Goal: Task Accomplishment & Management: Manage account settings

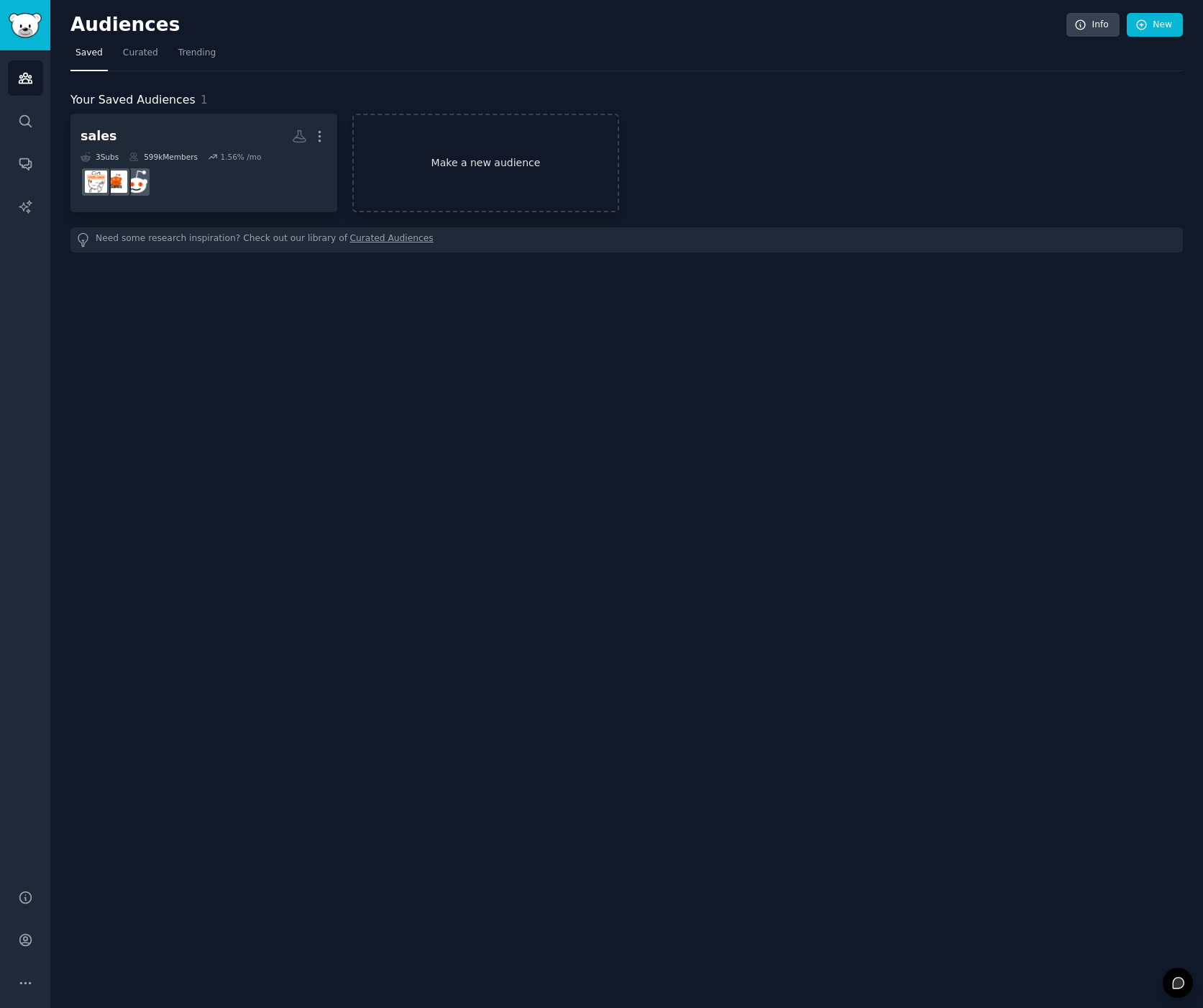
click at [482, 159] on link "Make a new audience" at bounding box center [486, 163] width 267 height 98
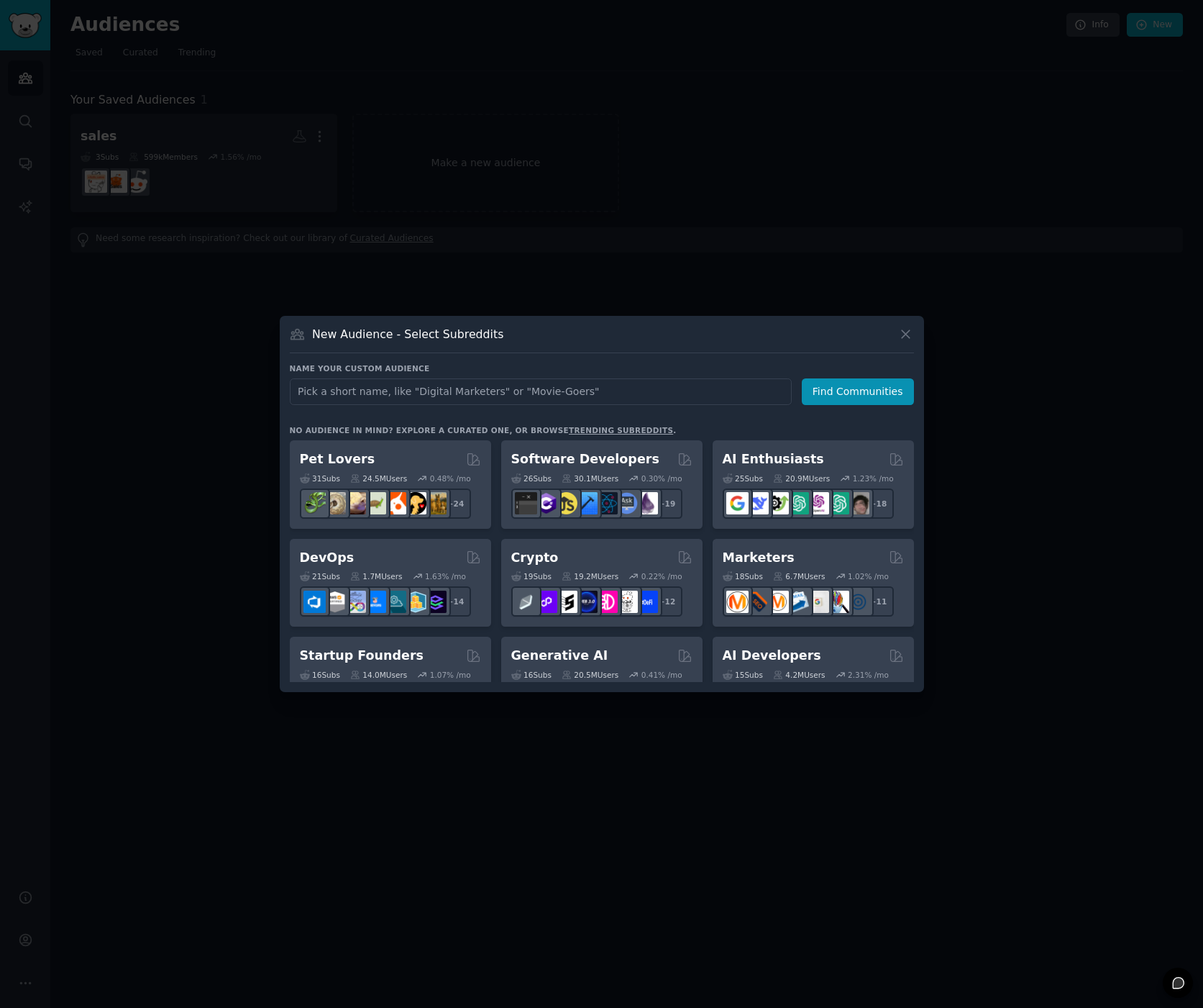
click at [415, 394] on input "text" at bounding box center [541, 391] width 502 height 27
drag, startPoint x: 415, startPoint y: 394, endPoint x: 253, endPoint y: 378, distance: 162.8
click at [253, 378] on div "​ New Audience - Select Subreddits Name your custom audience Audience Name Home…" at bounding box center [602, 504] width 1193 height 1008
type input "Elgato"
click button "Find Communities" at bounding box center [858, 391] width 112 height 27
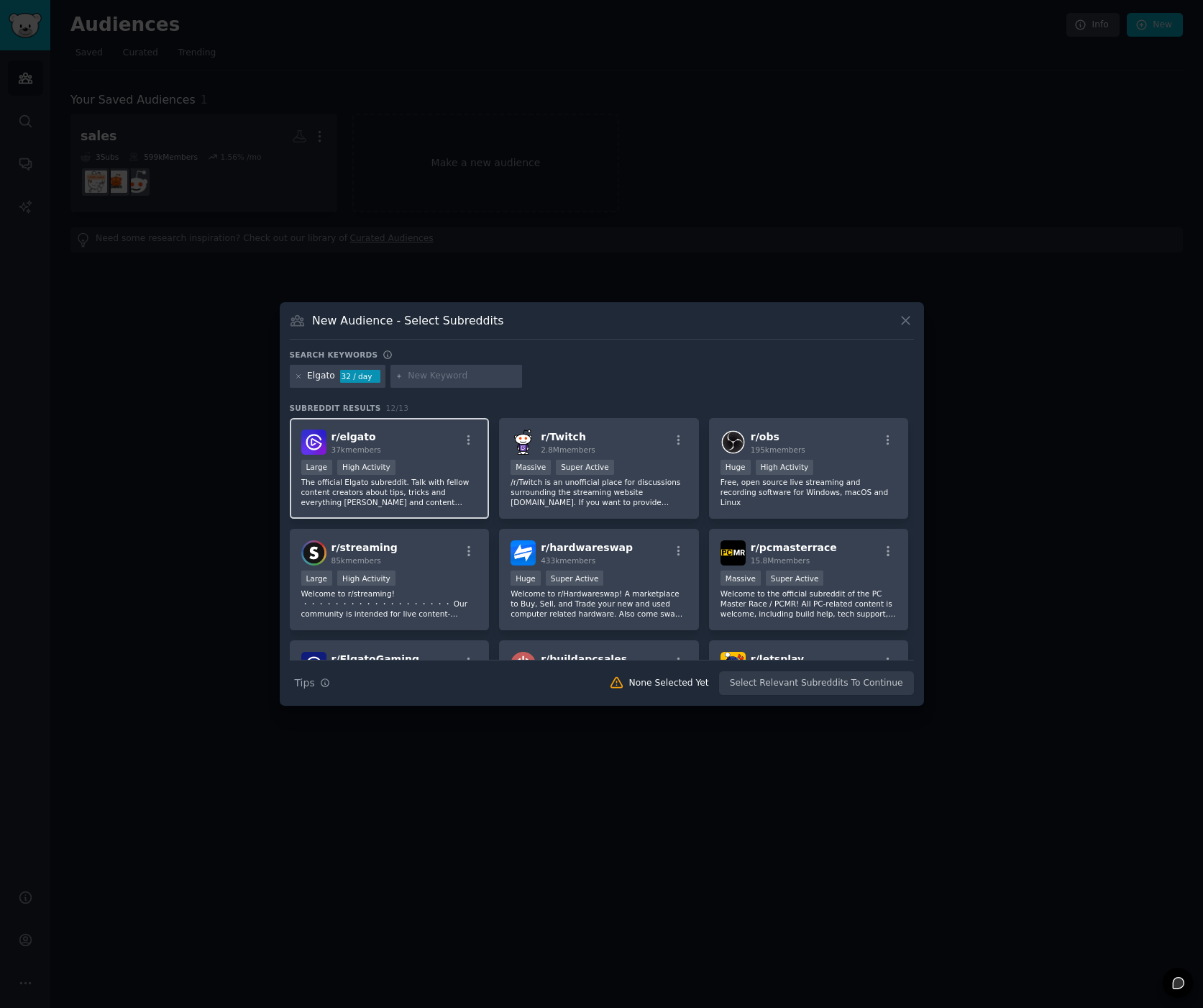
click at [425, 465] on div "Large High Activity" at bounding box center [390, 469] width 177 height 18
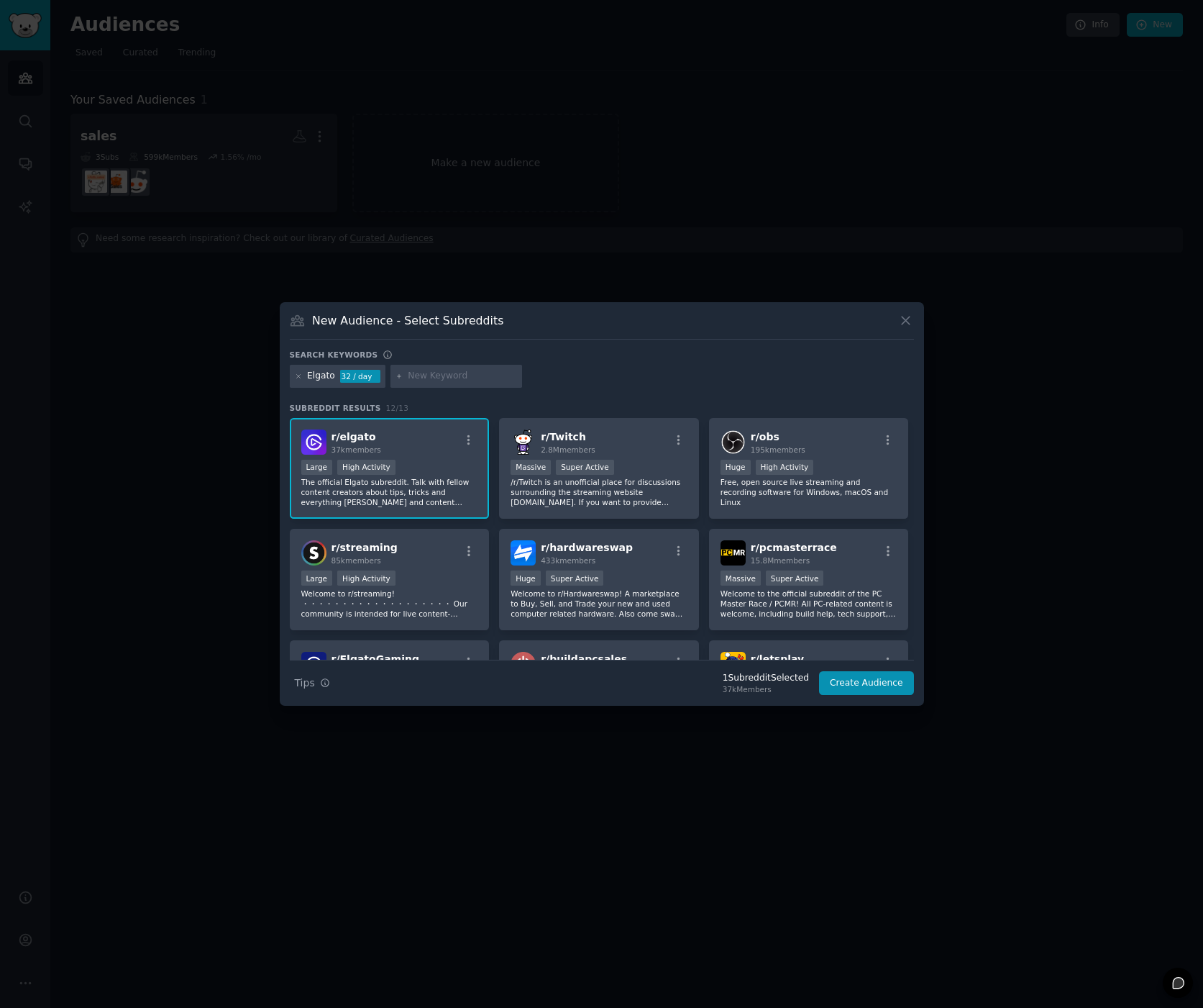
click at [433, 378] on input "text" at bounding box center [462, 376] width 109 height 13
type input "stream deck"
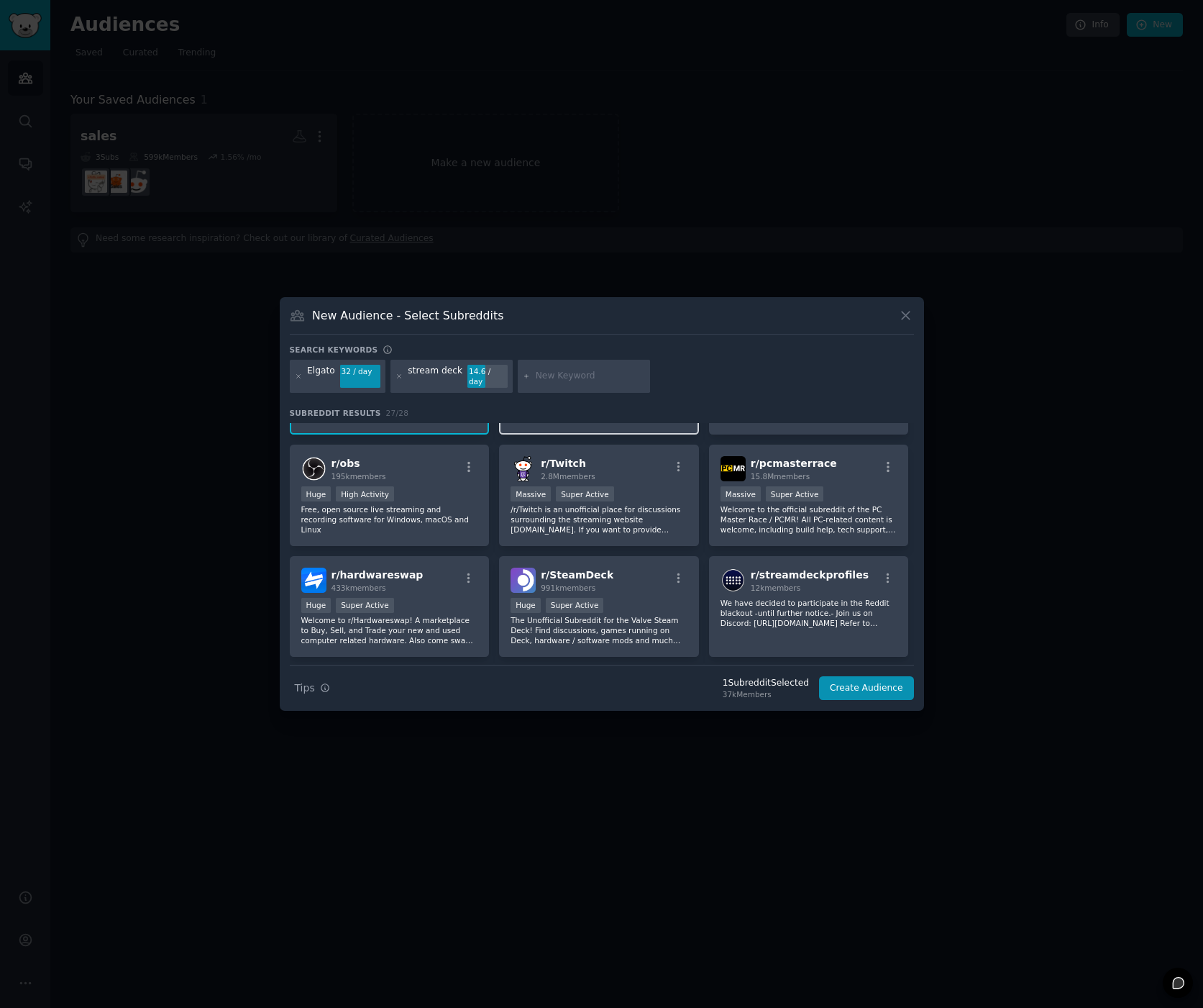
scroll to position [140, 0]
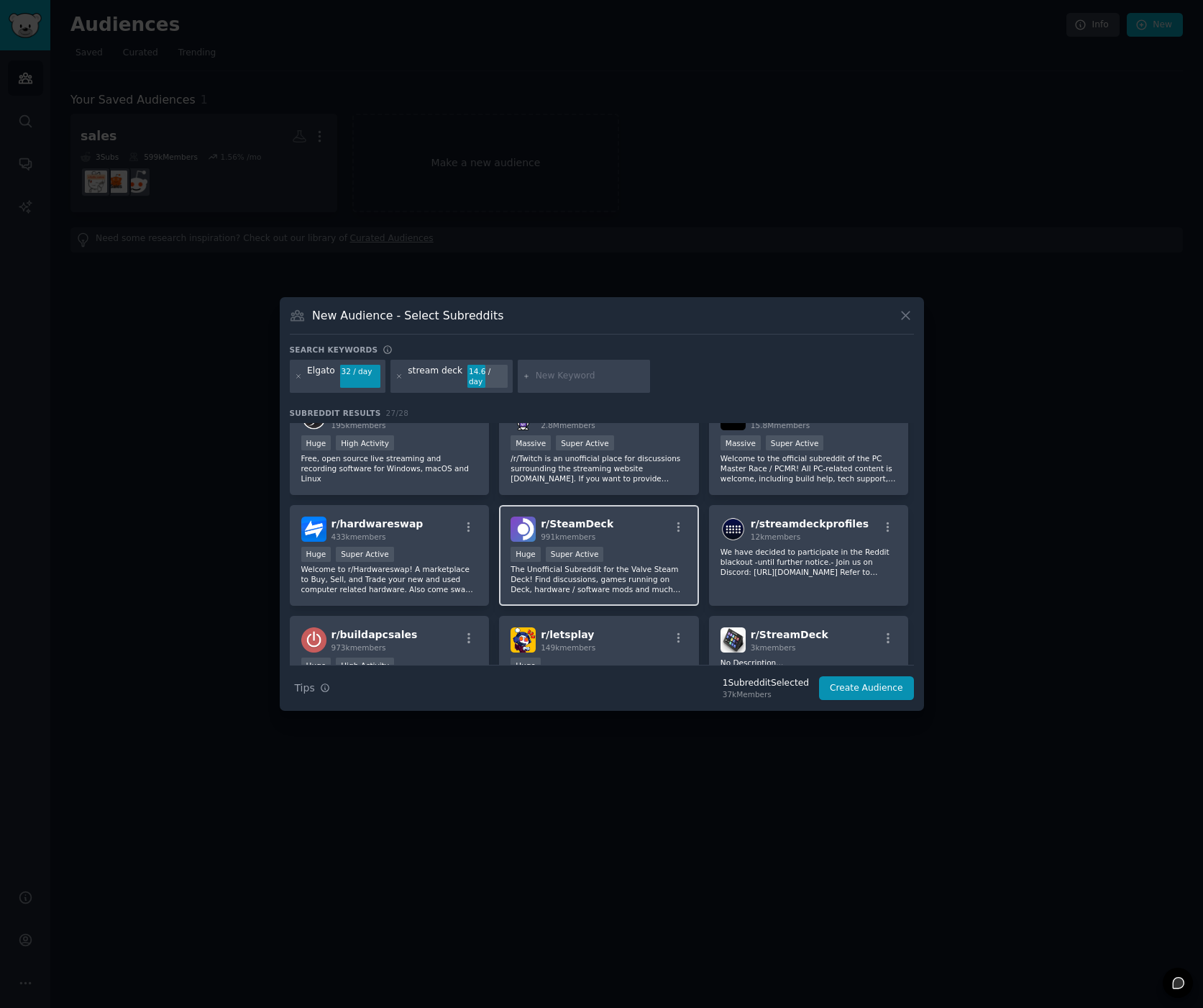
click at [635, 540] on div "r/ SteamDeck 991k members Huge Super Active The Unofficial Subreddit for the Va…" at bounding box center [599, 556] width 200 height 102
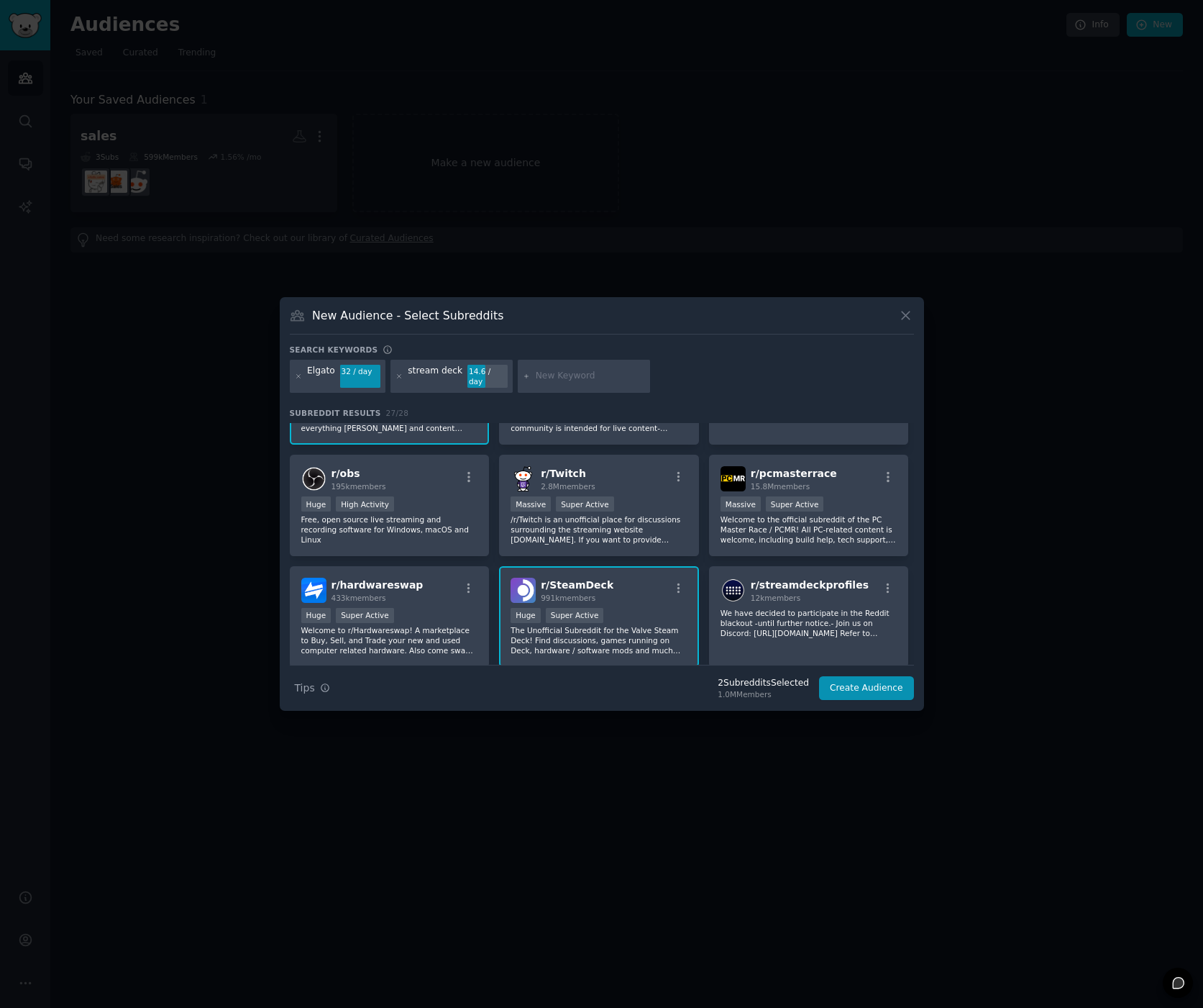
scroll to position [0, 0]
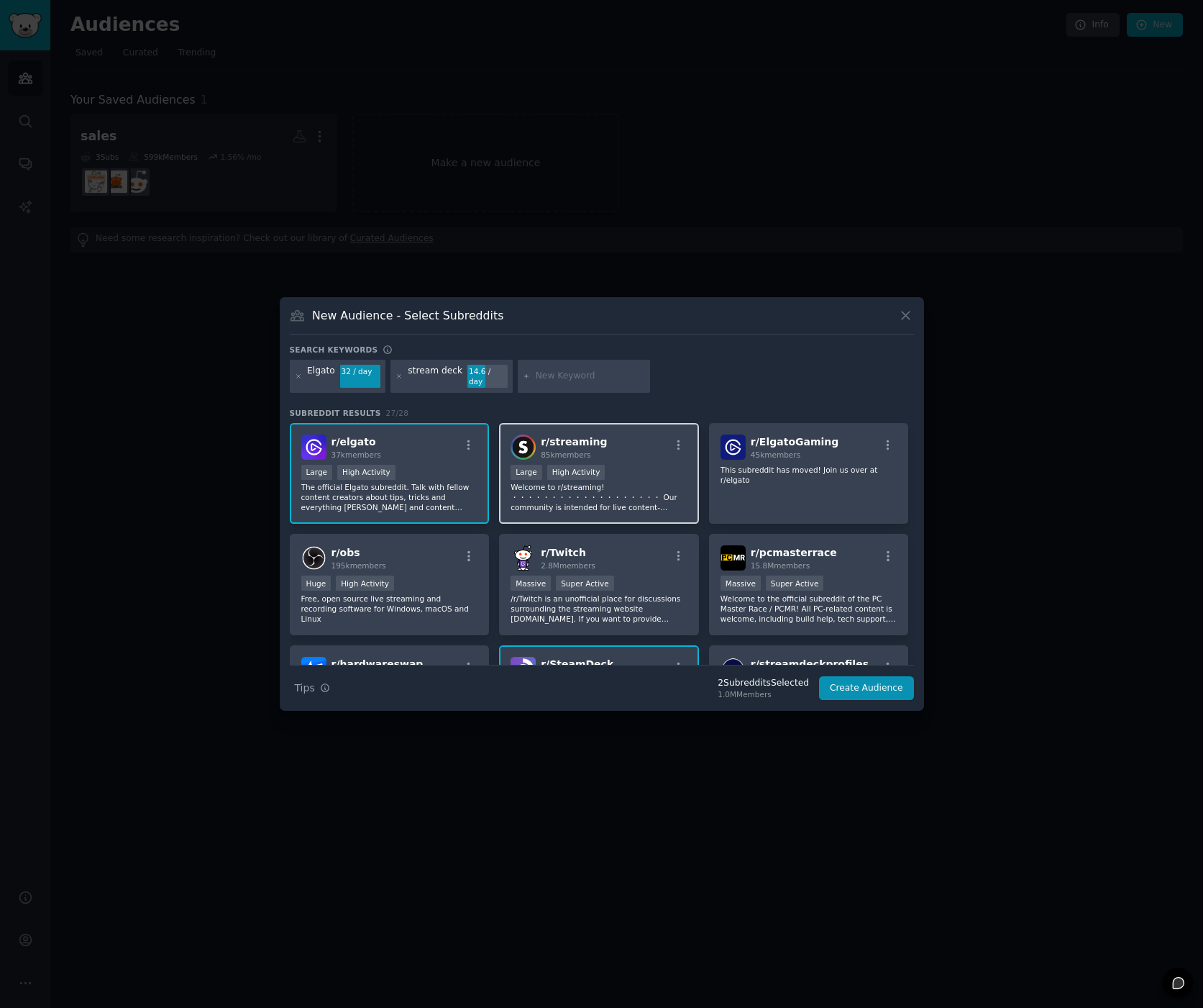
click at [654, 486] on p "Welcome to r/streaming! ・・・・・・・・・・・・・・・・・・・ Our community is intended for live …" at bounding box center [599, 497] width 177 height 30
click at [813, 489] on div "r/ ElgatoGaming 45k members This subreddit has moved! Join us over at r/elgato" at bounding box center [809, 474] width 200 height 102
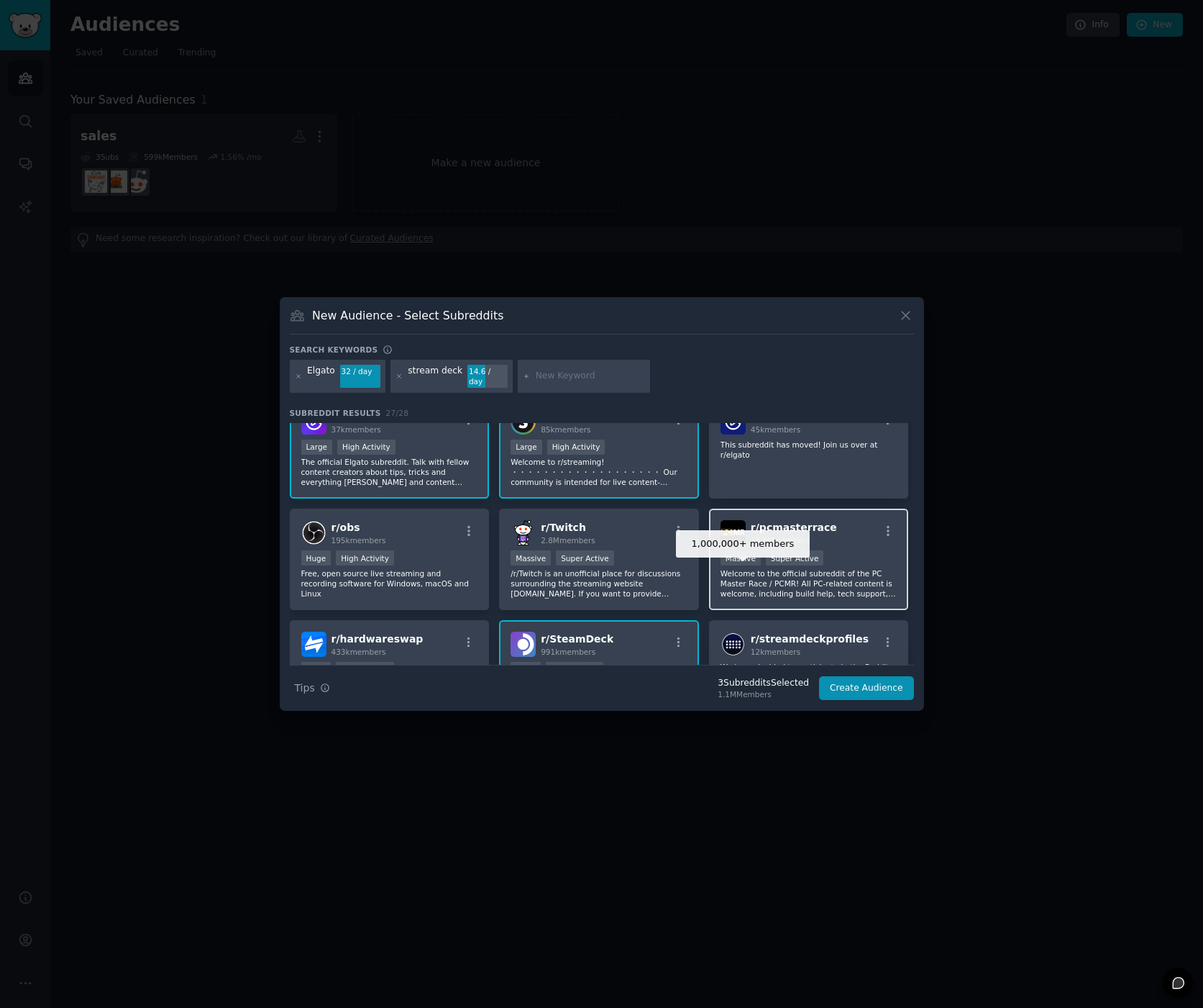
scroll to position [3, 0]
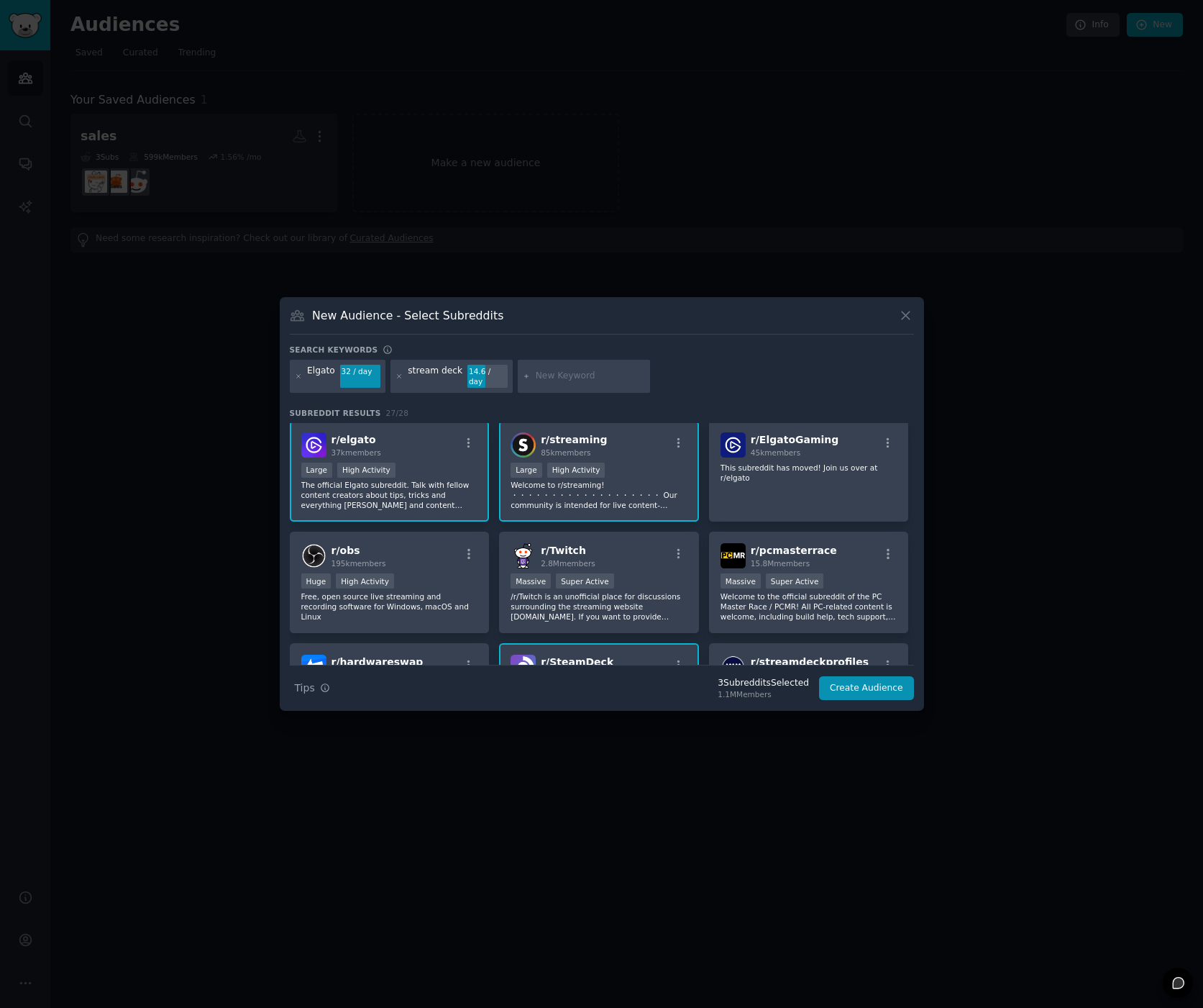
click at [640, 480] on p "Welcome to r/streaming! ・・・・・・・・・・・・・・・・・・・ Our community is intended for live …" at bounding box center [599, 495] width 177 height 30
click at [863, 679] on button "Create Audience" at bounding box center [867, 688] width 95 height 24
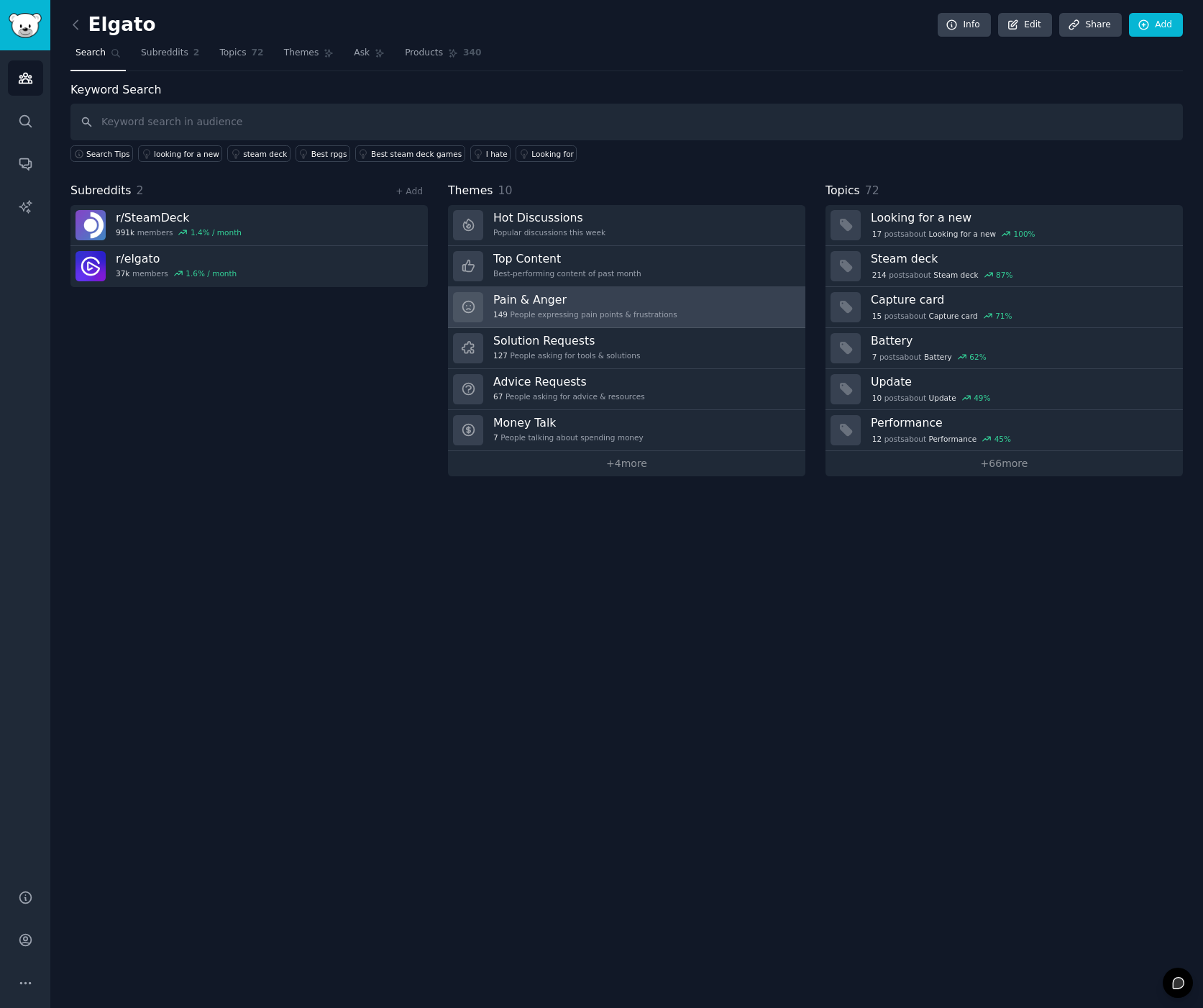
click at [524, 306] on h3 "Pain & Anger" at bounding box center [585, 300] width 184 height 15
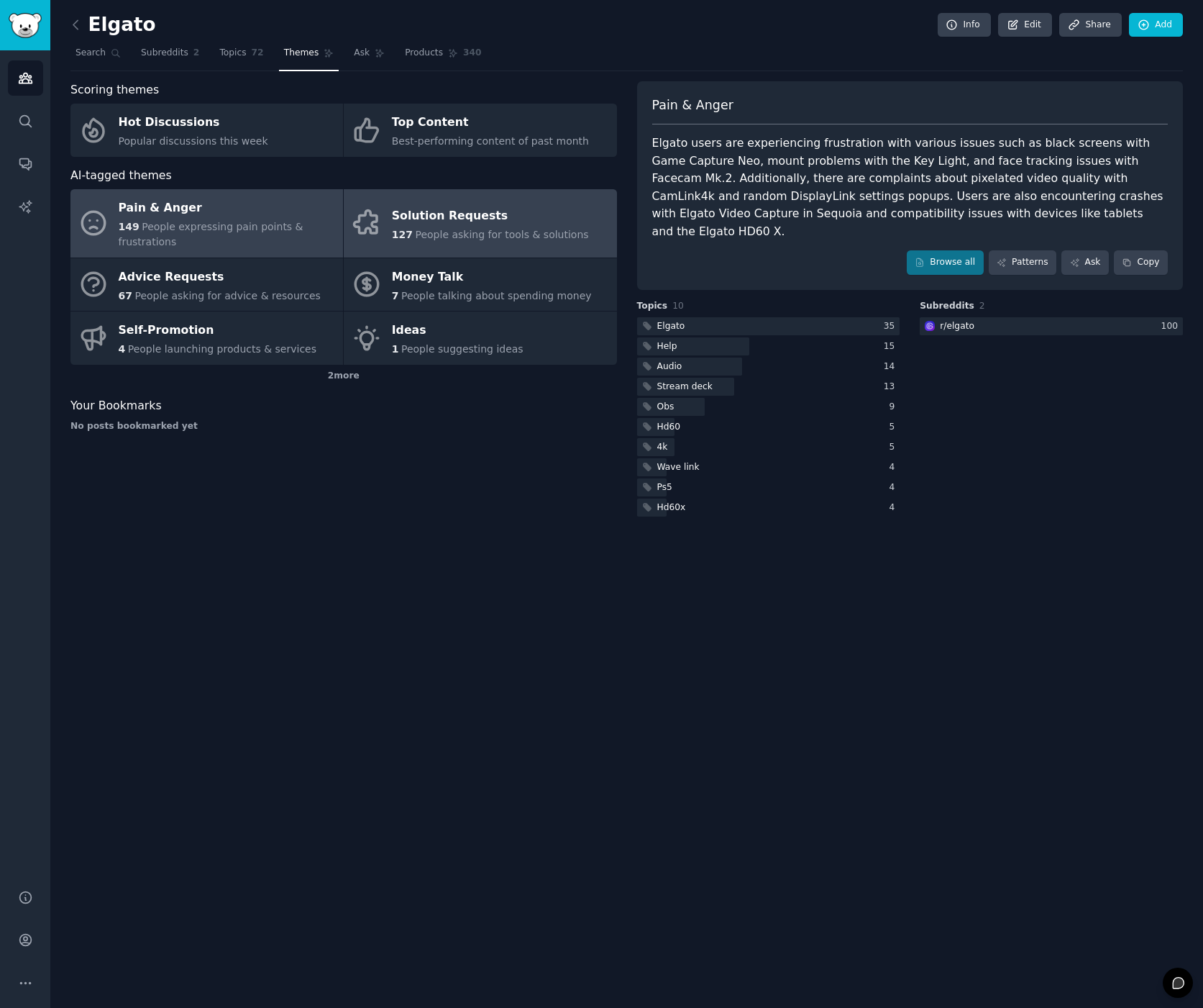
click at [424, 226] on div "Solution Requests" at bounding box center [491, 216] width 197 height 23
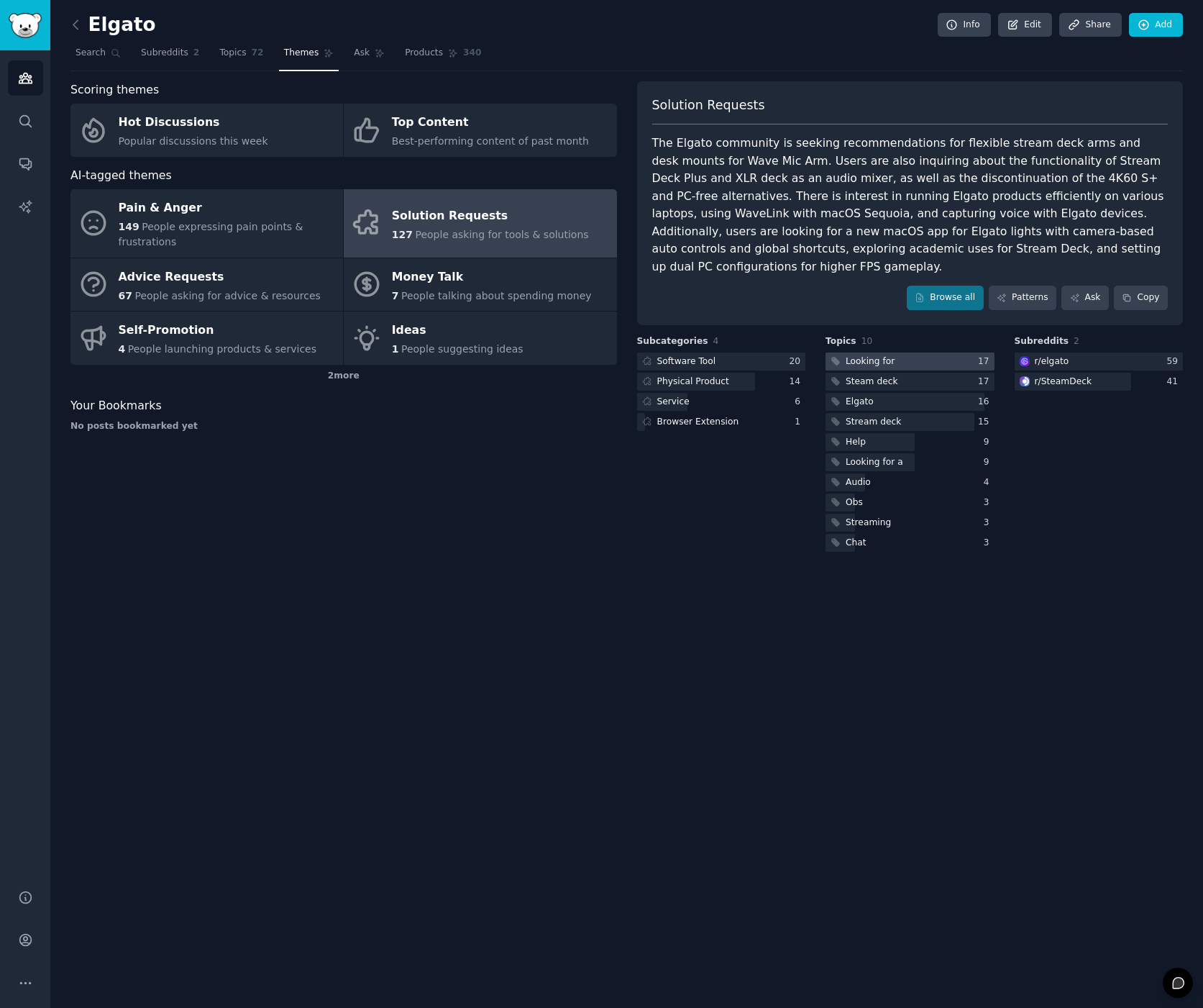
click at [862, 355] on div "Looking for" at bounding box center [870, 362] width 49 height 13
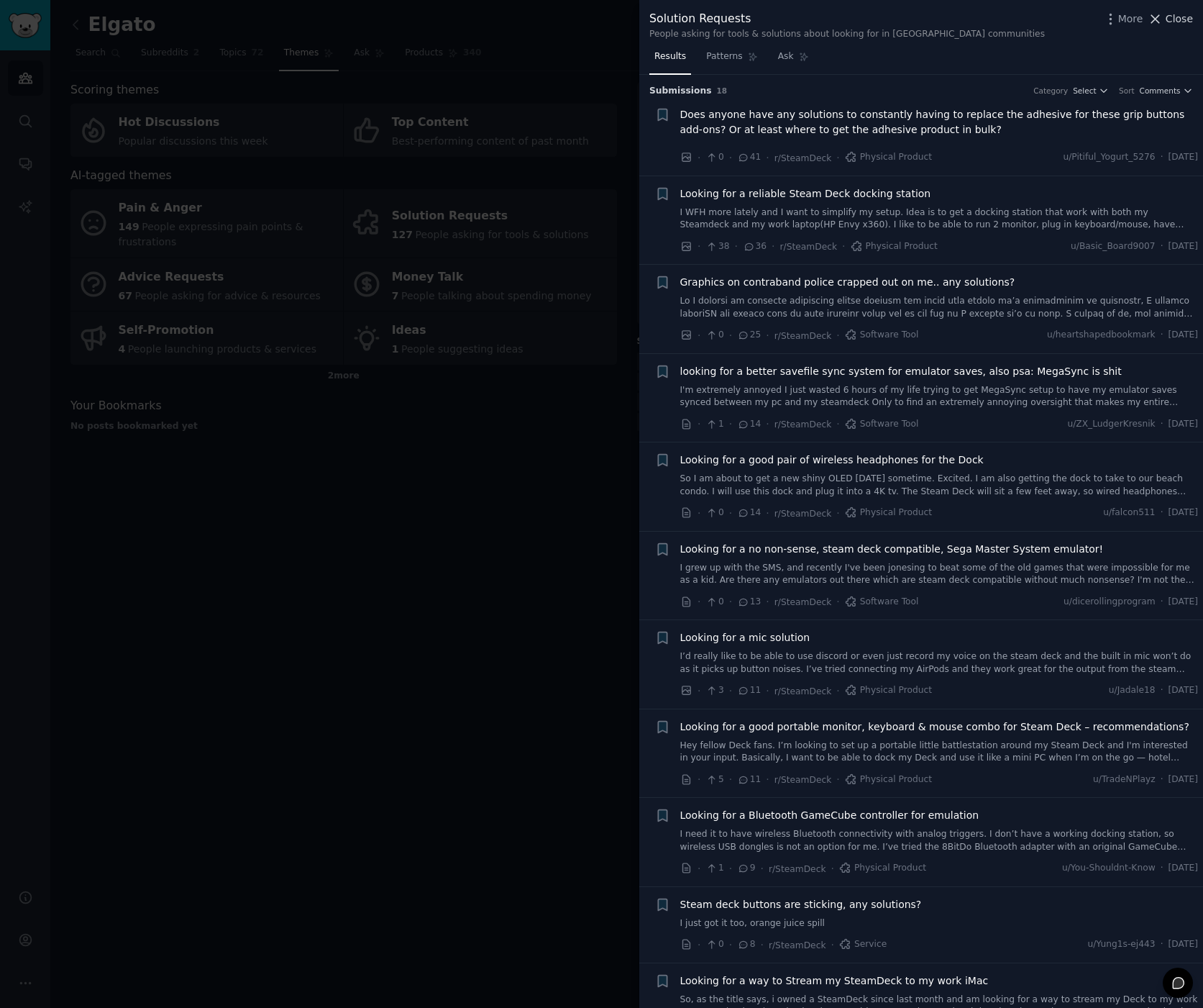
click at [1183, 16] on span "Close" at bounding box center [1180, 19] width 28 height 15
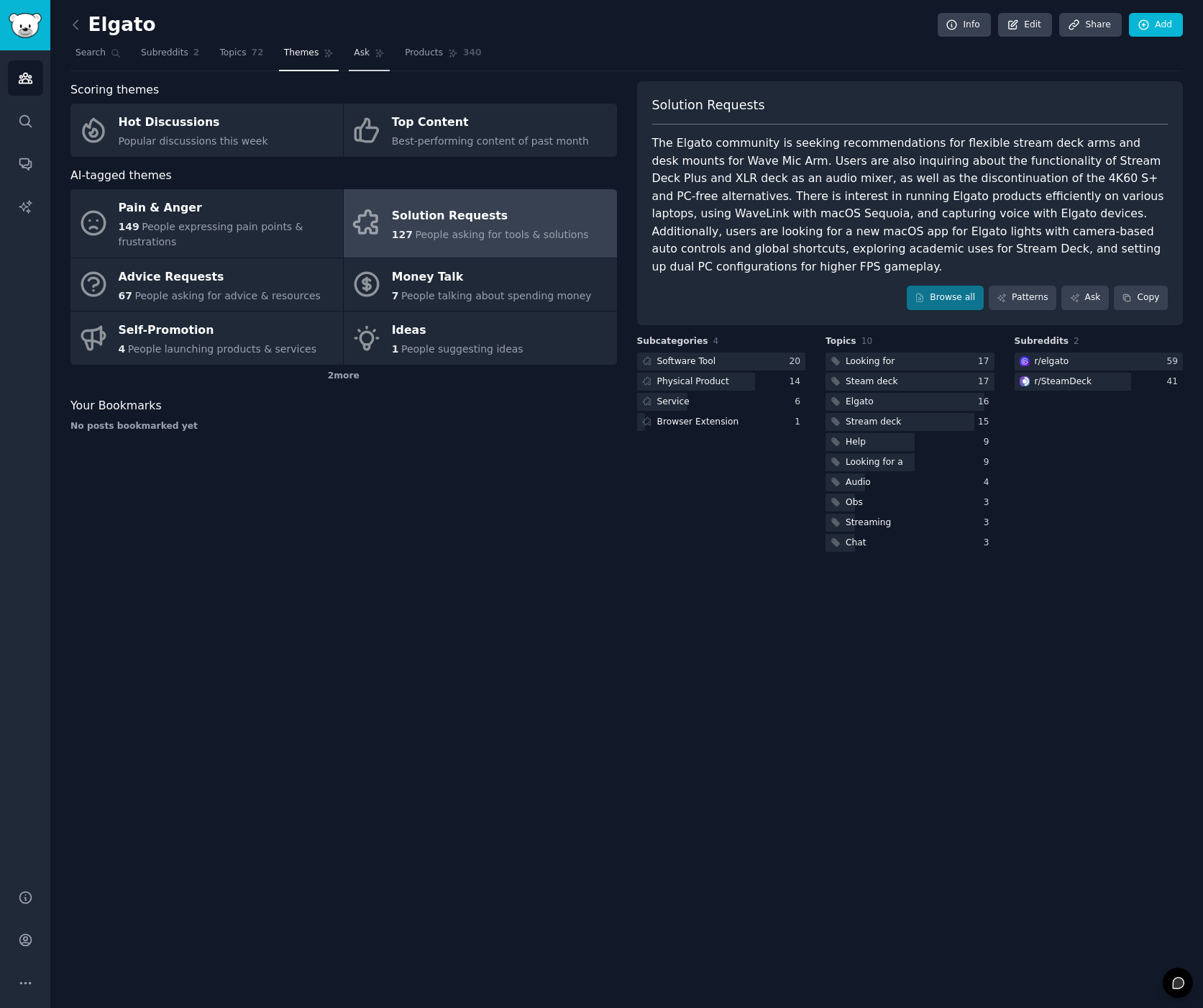
click at [359, 54] on span "Ask" at bounding box center [361, 53] width 16 height 13
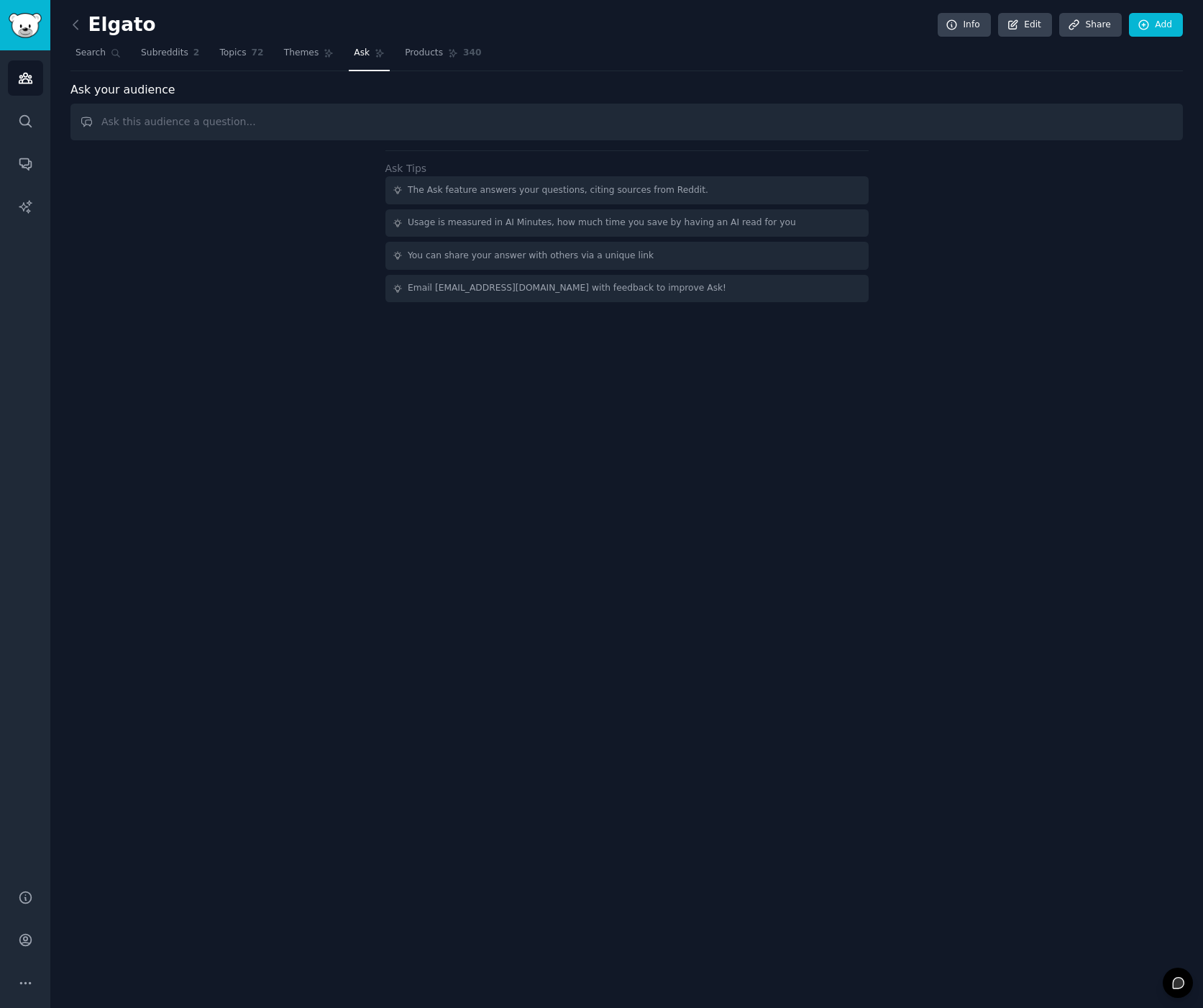
click at [332, 117] on input "text" at bounding box center [627, 122] width 1113 height 37
type input "What are the most commonly requested plugins that do not exist?"
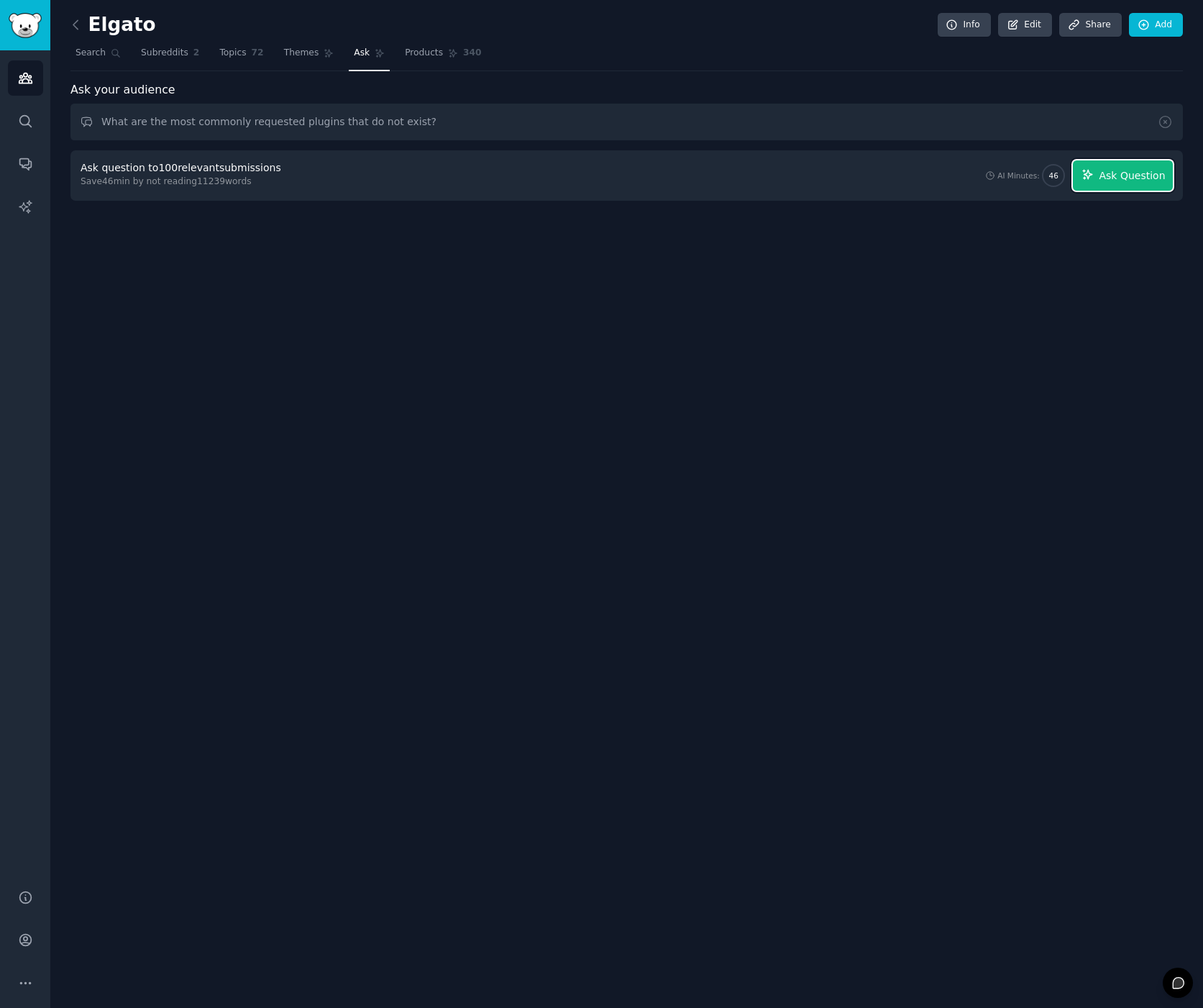
click at [1135, 178] on span "Ask Question" at bounding box center [1131, 176] width 66 height 15
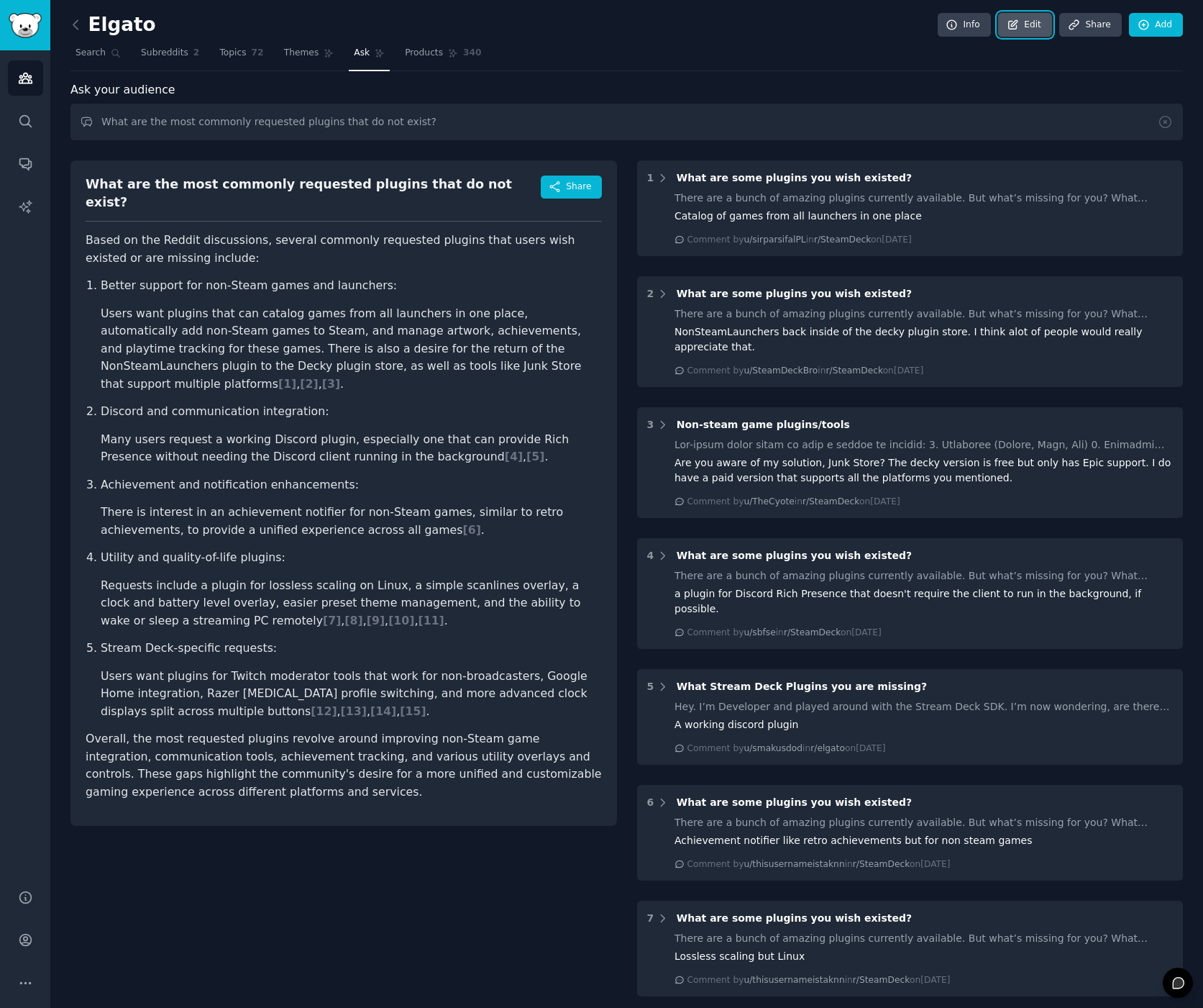
click at [1034, 23] on link "Edit" at bounding box center [1025, 25] width 54 height 24
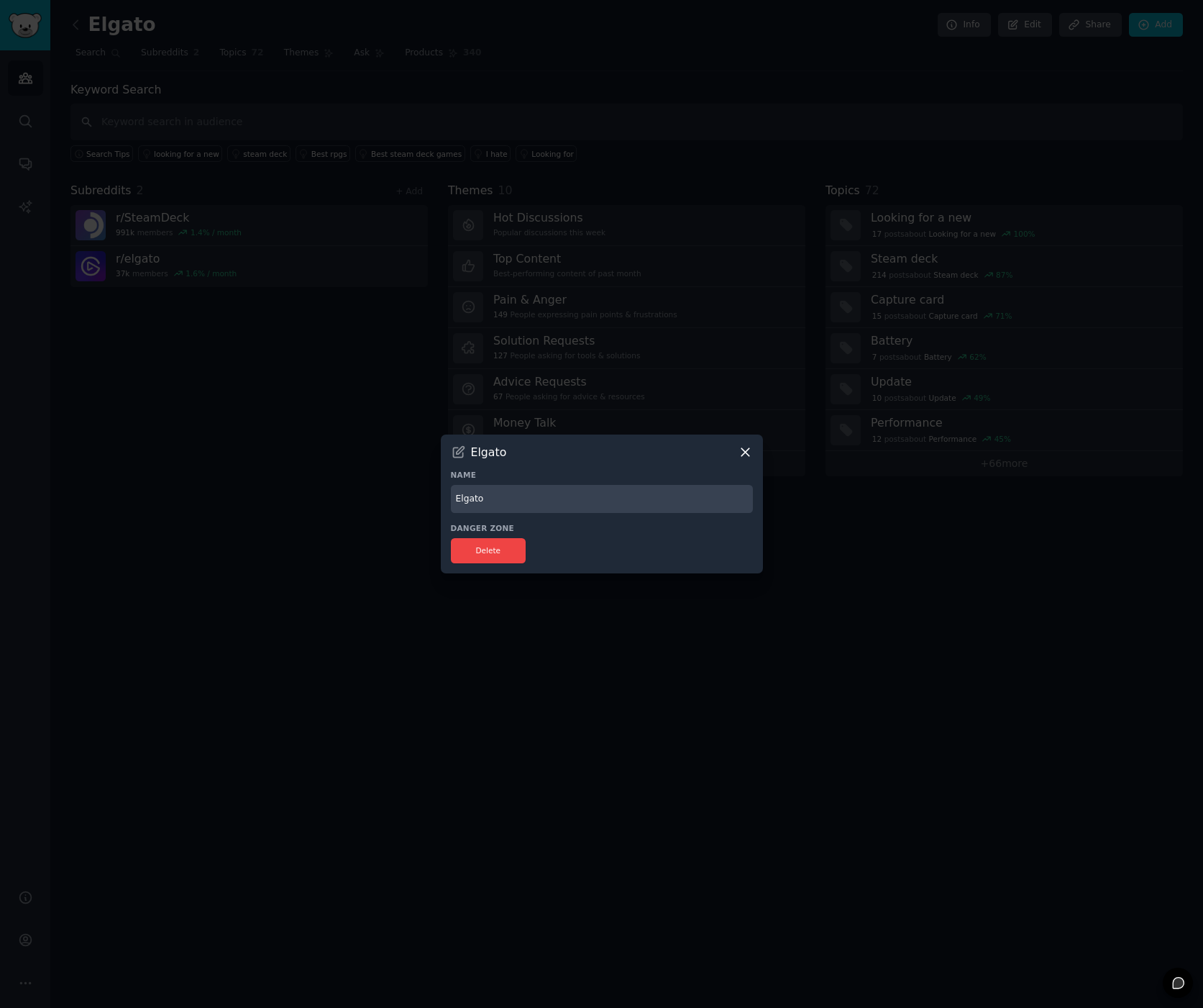
click at [752, 451] on icon at bounding box center [746, 452] width 15 height 15
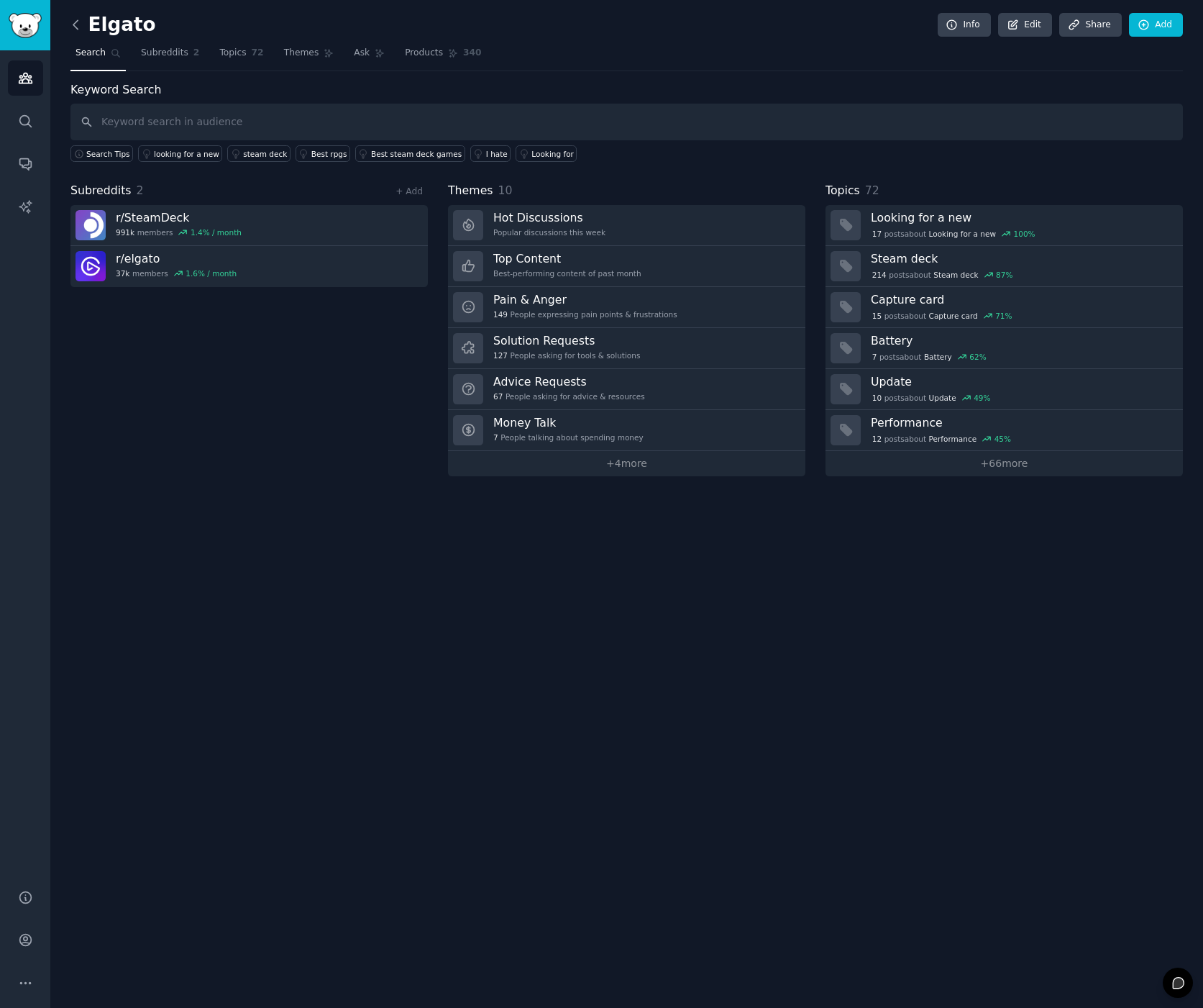
click at [75, 25] on icon at bounding box center [76, 25] width 15 height 15
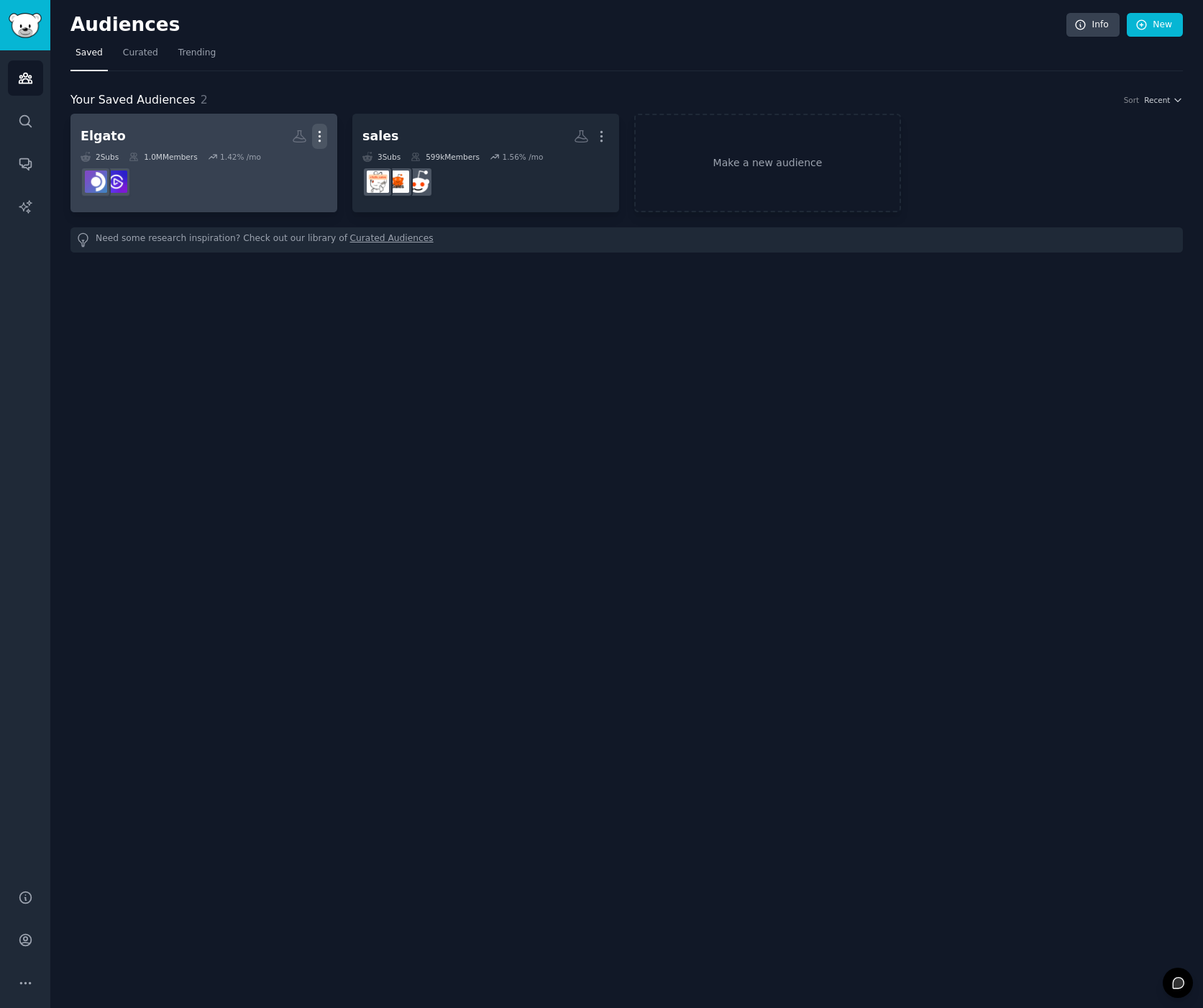
click at [317, 134] on icon "button" at bounding box center [320, 136] width 15 height 15
click at [184, 204] on link "Elgato Custom Audience More View Delete 2 Sub s 1.0M Members 1.42 % /mo" at bounding box center [204, 163] width 267 height 98
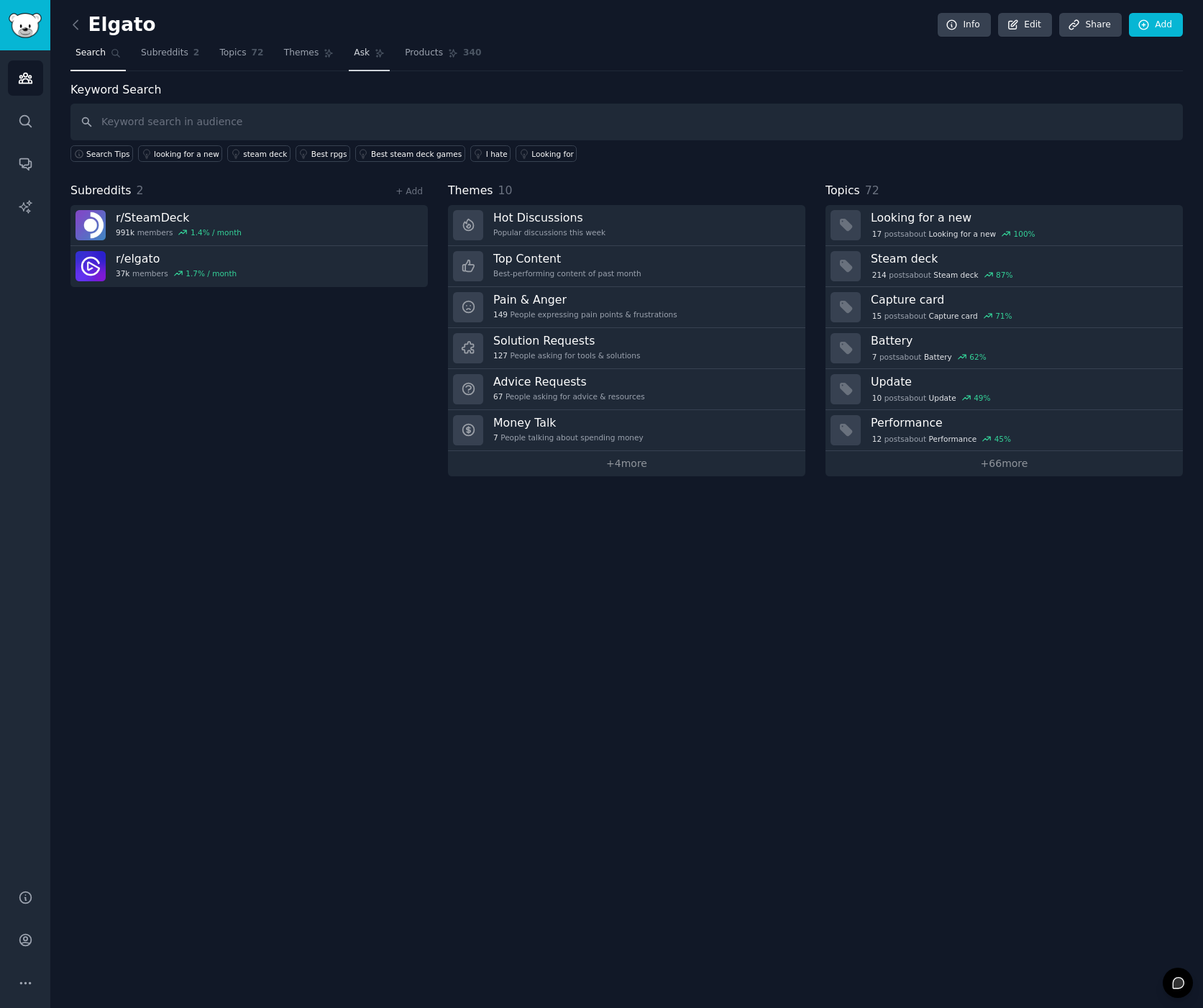
click at [364, 54] on span "Ask" at bounding box center [361, 53] width 16 height 13
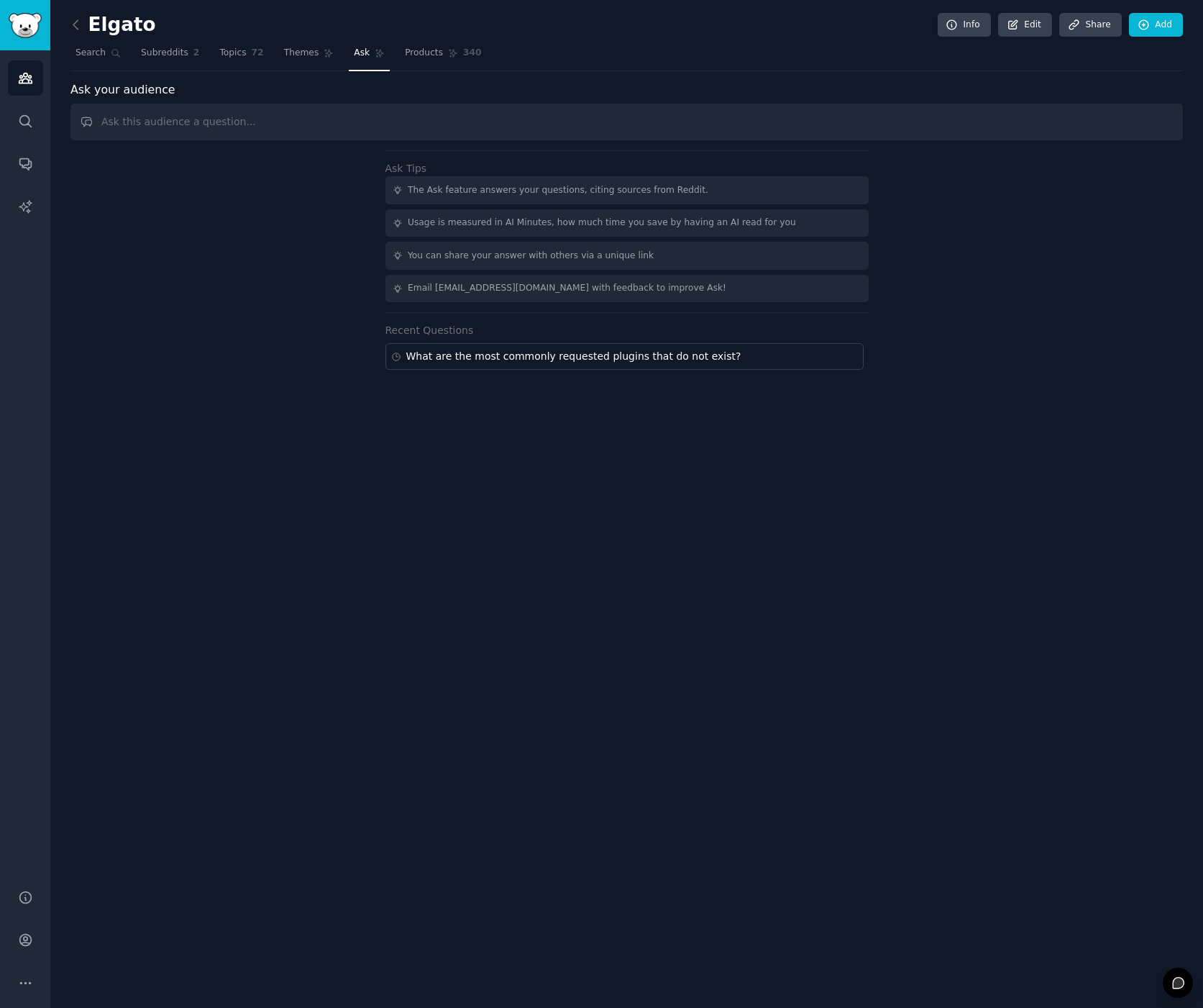
click at [284, 123] on input "text" at bounding box center [627, 122] width 1113 height 37
type input "What commercial plugins do not exist that are wanted?"
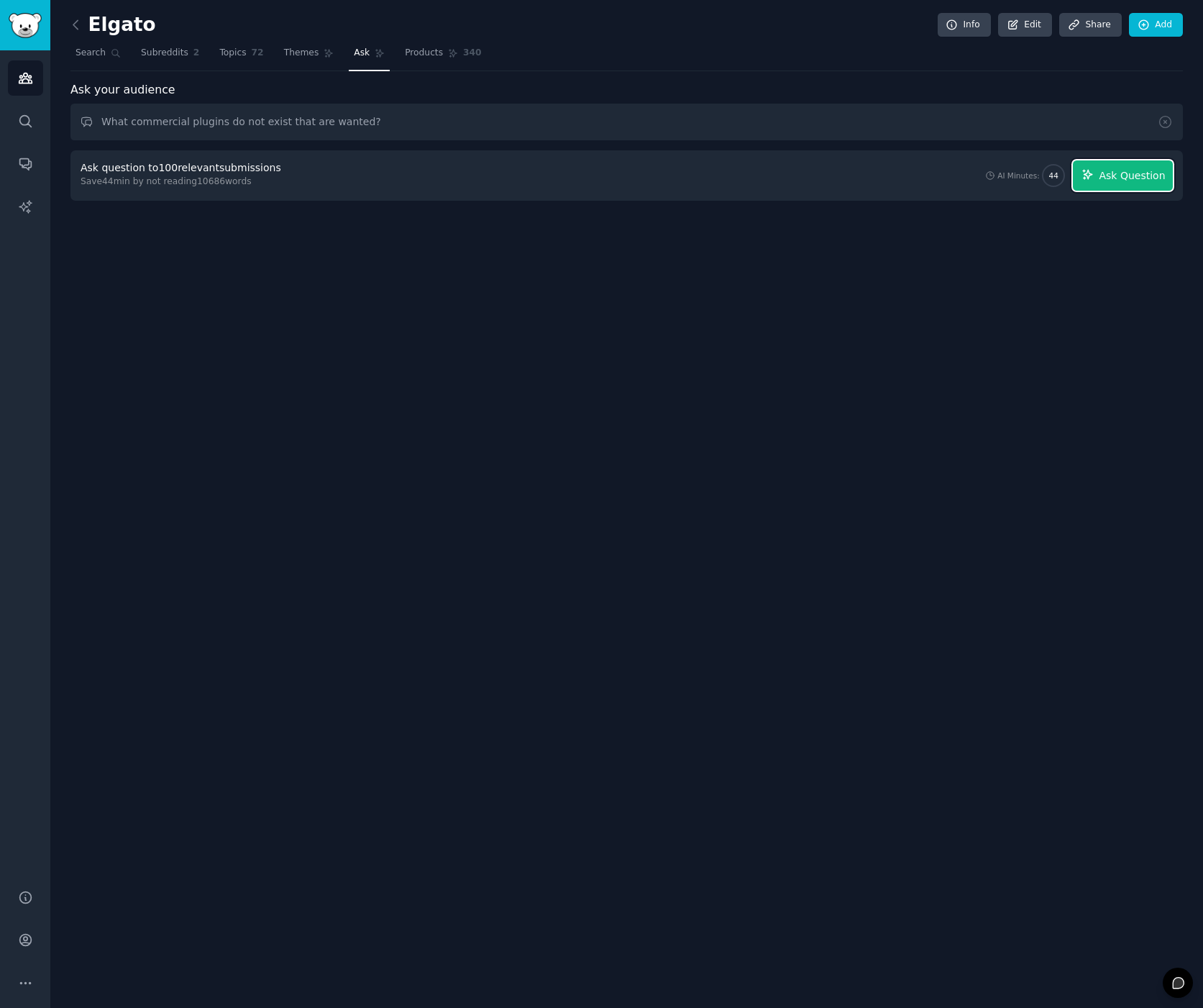
click at [1140, 179] on span "Ask Question" at bounding box center [1131, 176] width 66 height 15
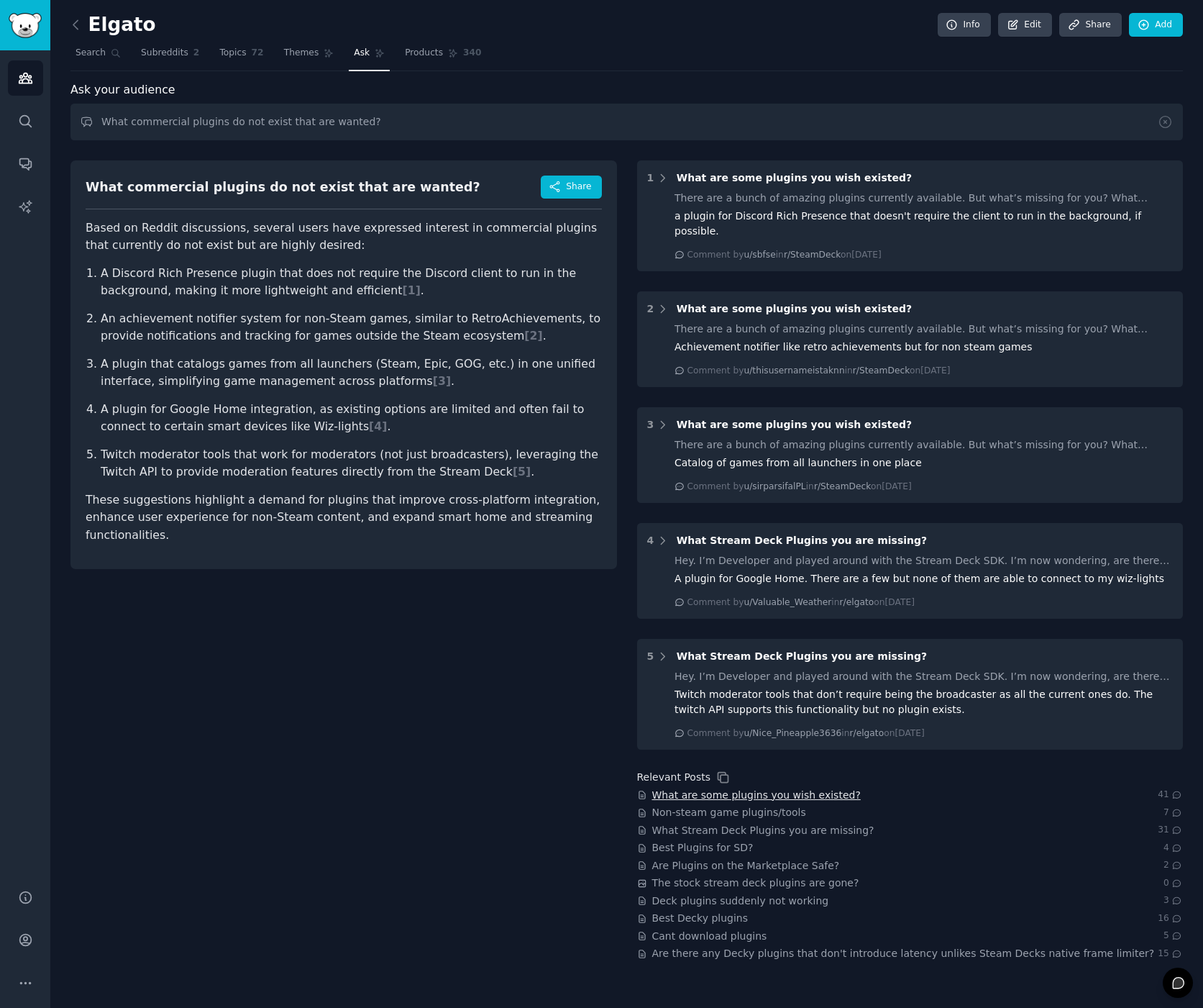
click at [775, 788] on span "What are some plugins you wish existed?" at bounding box center [757, 795] width 209 height 15
click at [785, 823] on span "What Stream Deck Plugins you are missing?" at bounding box center [763, 830] width 222 height 15
click at [513, 476] on span "[ 5 ]" at bounding box center [522, 471] width 18 height 13
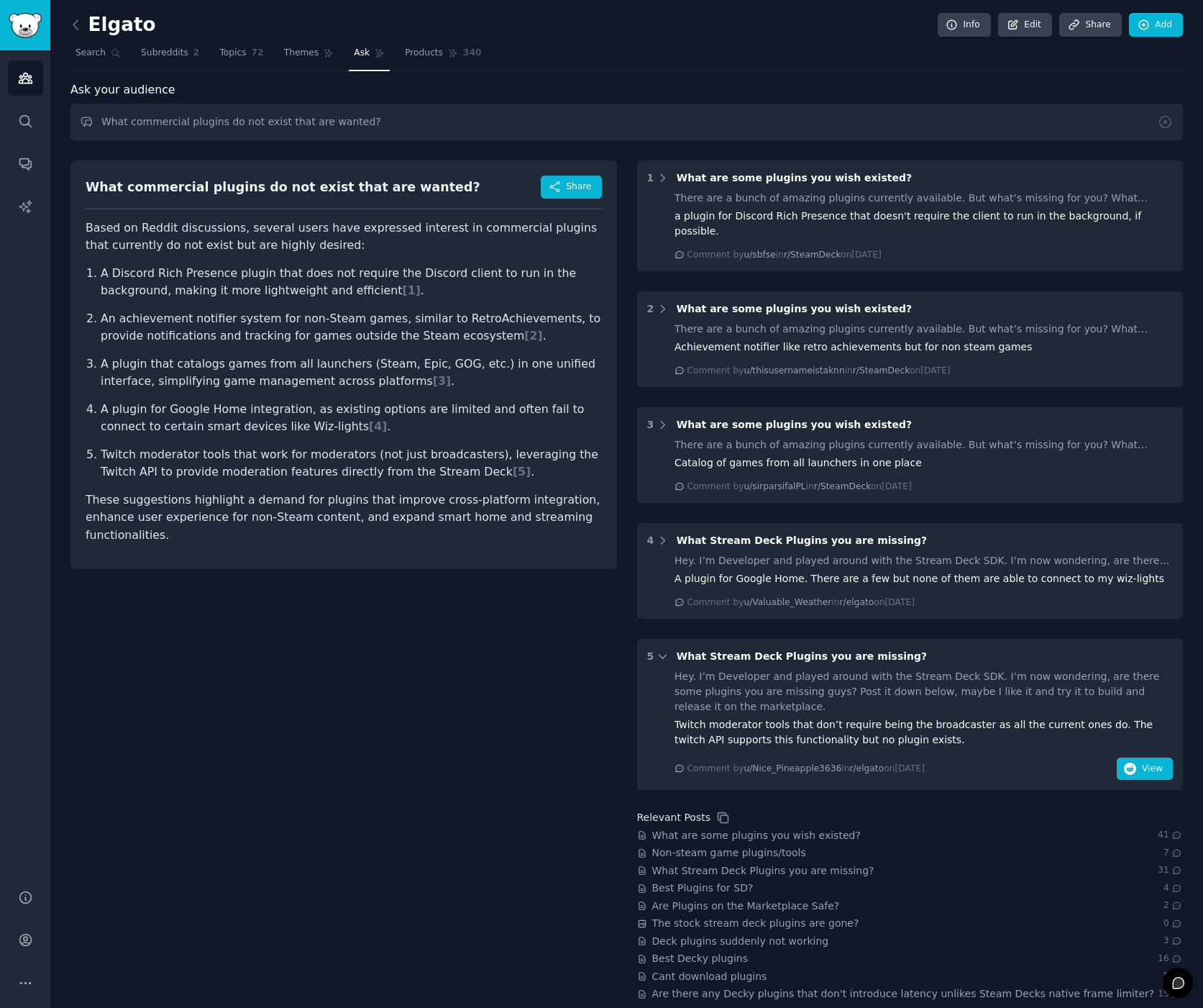
click at [513, 476] on span "[ 5 ]" at bounding box center [522, 471] width 18 height 13
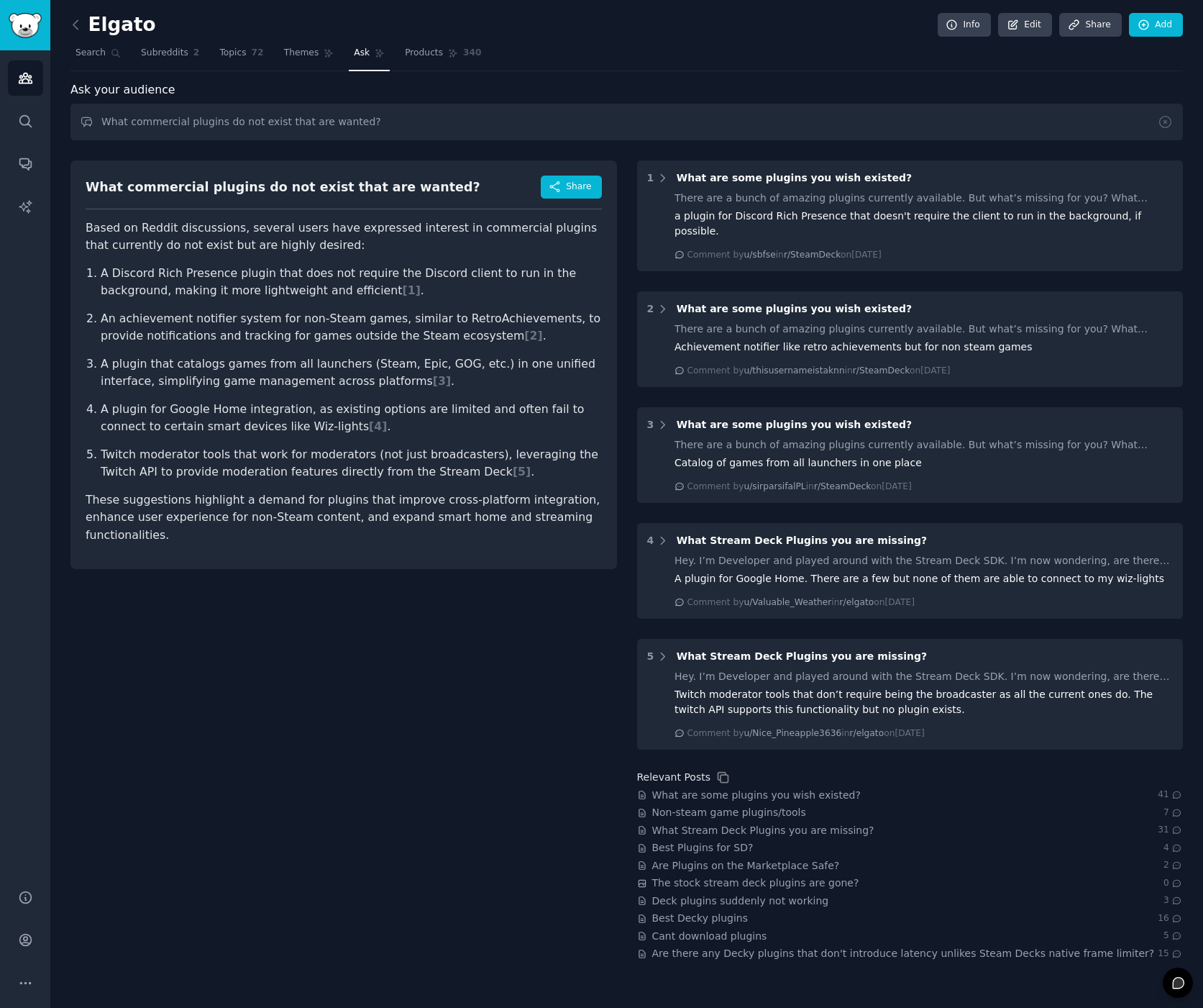
click at [513, 476] on span "[ 5 ]" at bounding box center [522, 471] width 18 height 13
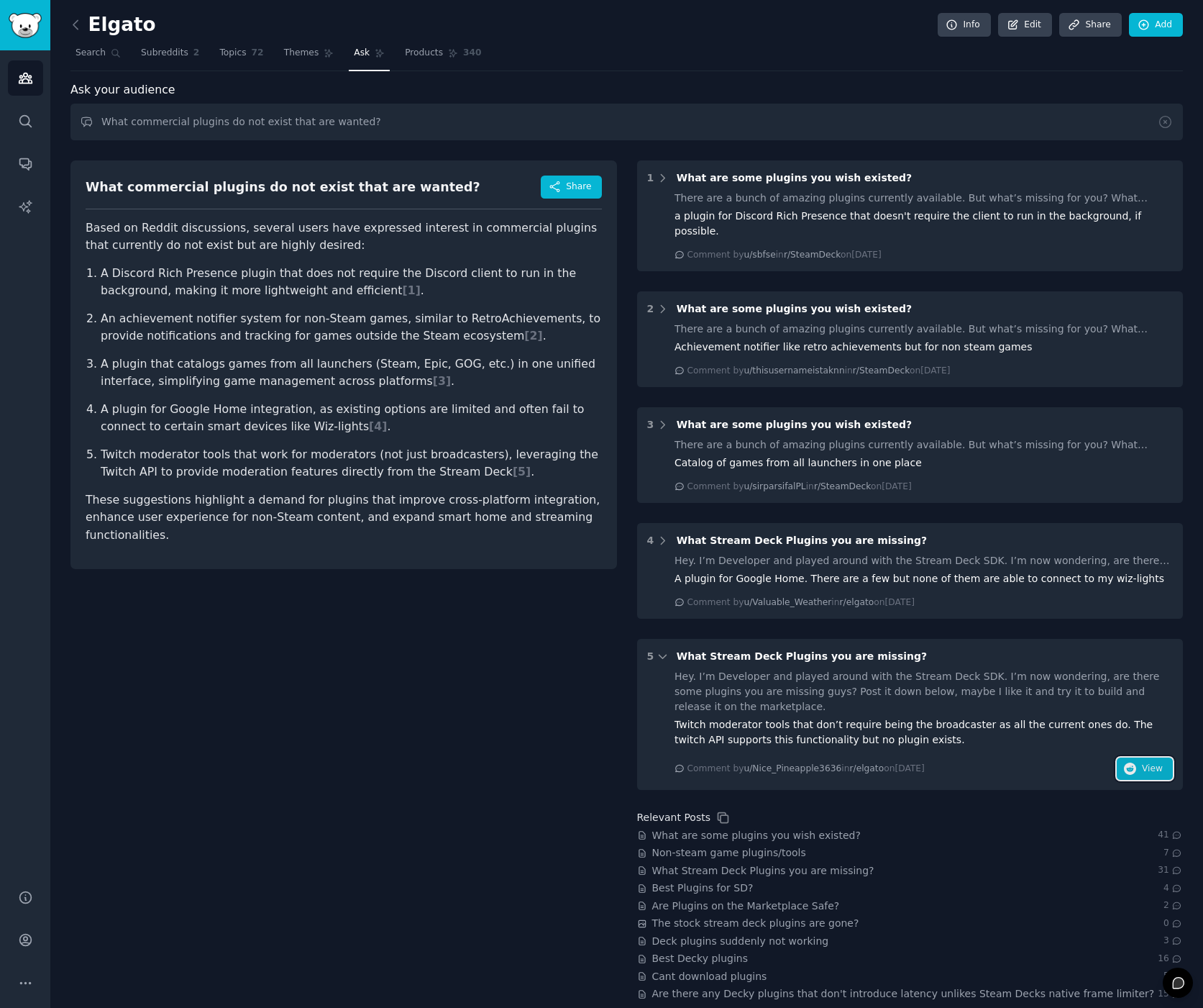
click at [1138, 758] on button "View" at bounding box center [1145, 769] width 56 height 23
click at [29, 941] on icon "Sidebar" at bounding box center [26, 940] width 15 height 15
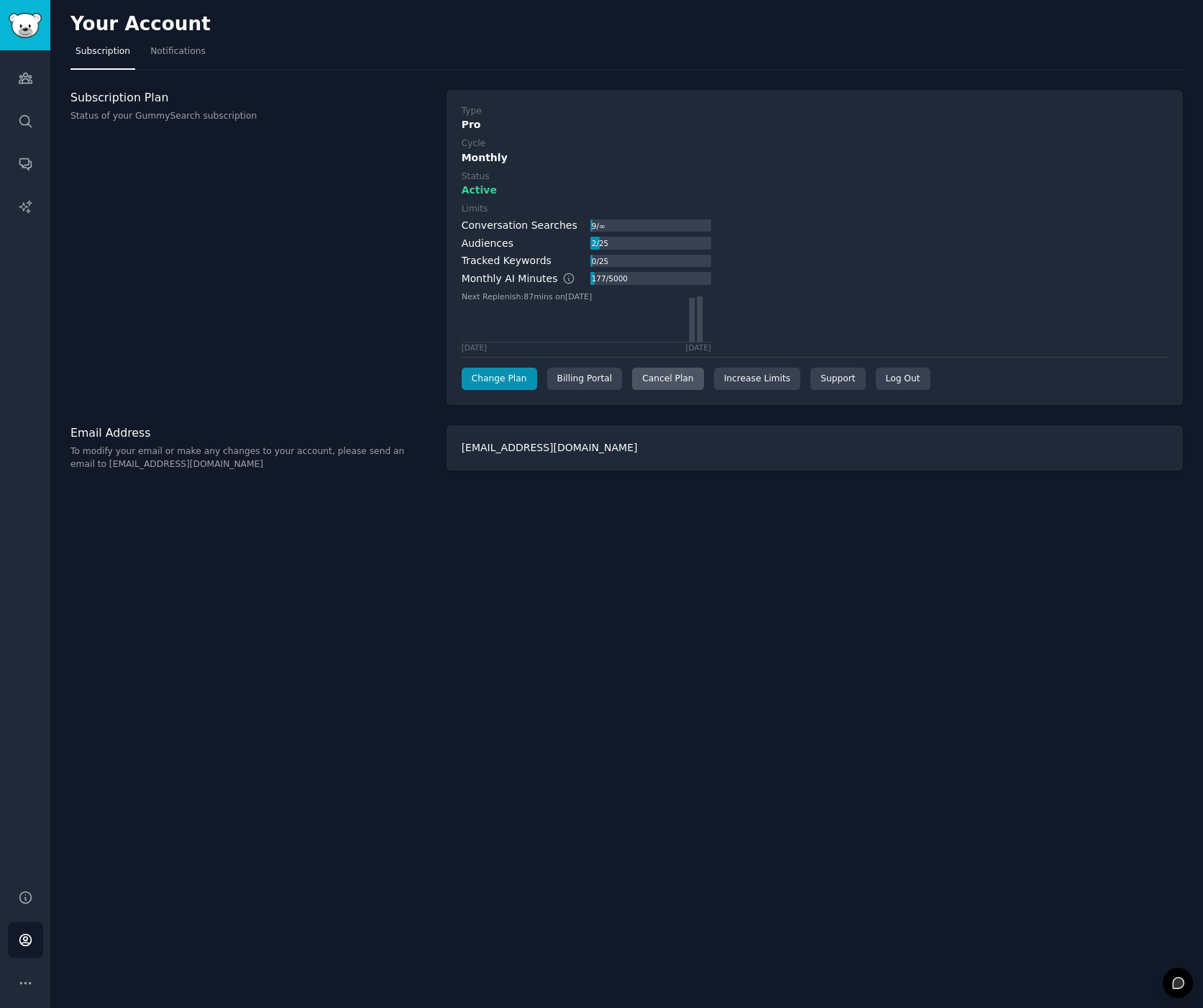
click at [662, 381] on div "Cancel Plan" at bounding box center [667, 380] width 71 height 23
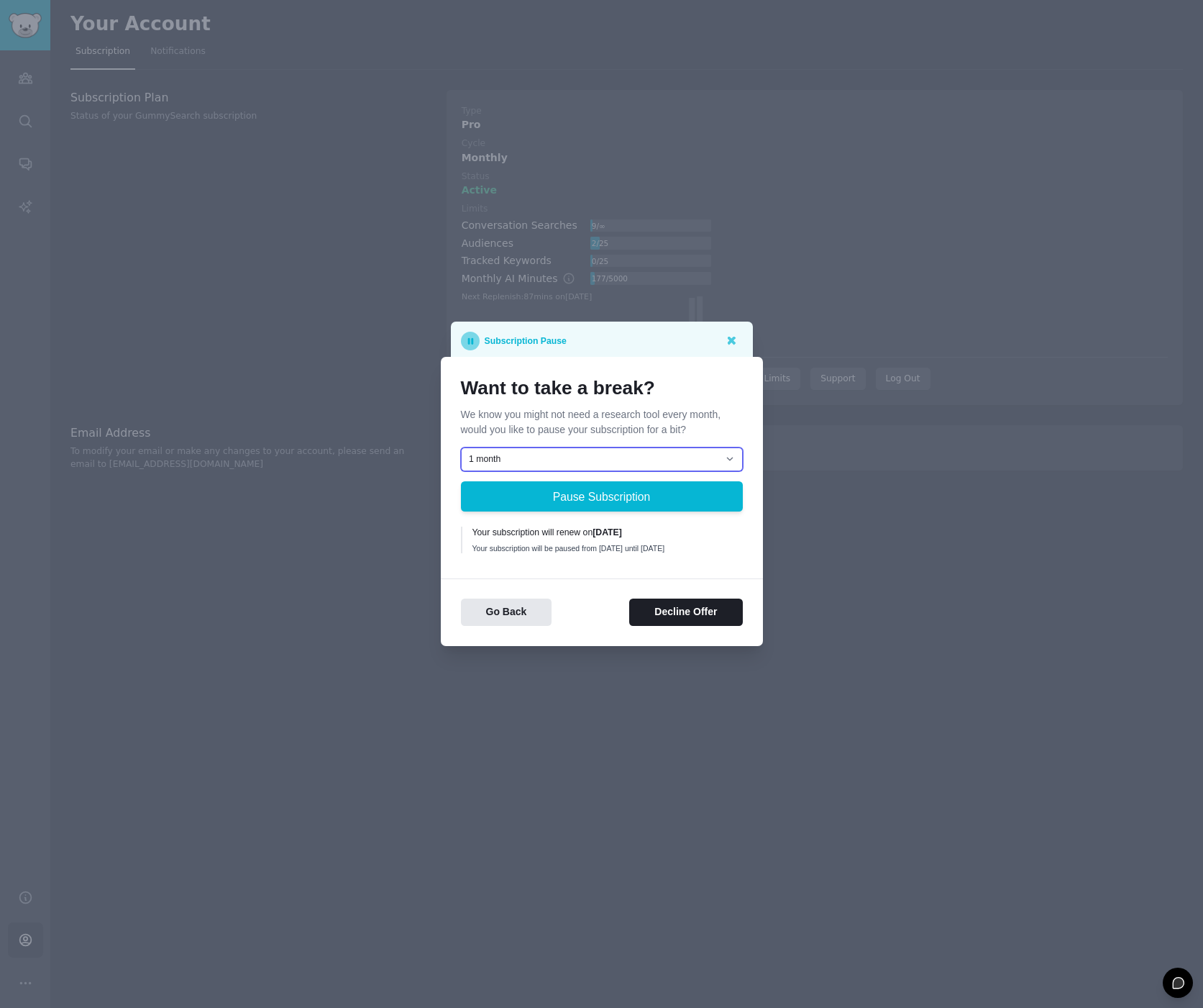
click at [549, 456] on select "1 month 2 months 3 months Choose a custom date to resume" at bounding box center [602, 459] width 282 height 24
click at [550, 456] on select "1 month 2 months 3 months Choose a custom date to resume" at bounding box center [602, 459] width 282 height 24
click at [537, 468] on select "1 month 2 months 3 months Choose a custom date to resume" at bounding box center [602, 459] width 282 height 24
click at [681, 614] on button "Decline Offer" at bounding box center [685, 612] width 113 height 28
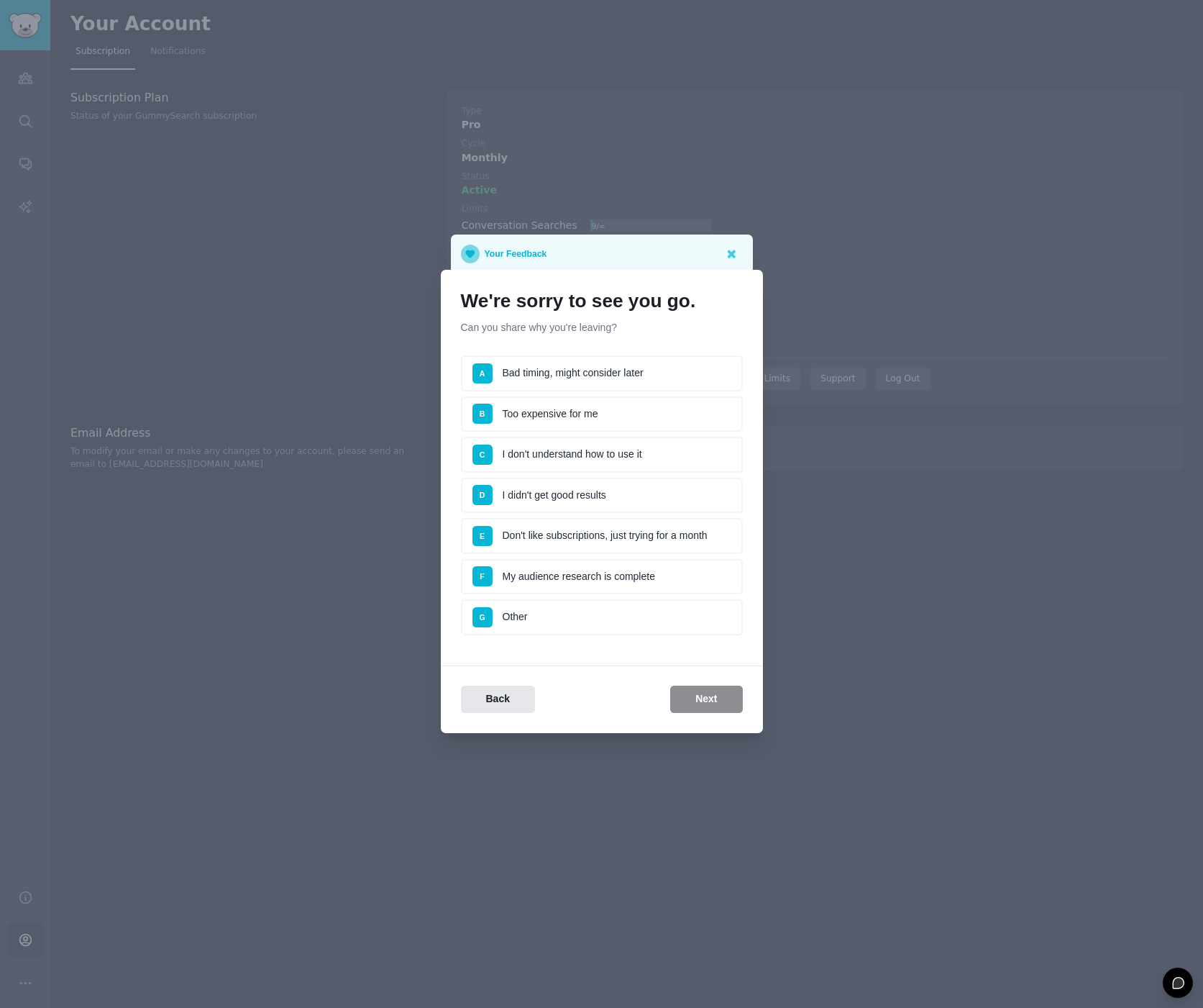
click at [552, 486] on li "D I didn't get good results" at bounding box center [602, 495] width 282 height 36
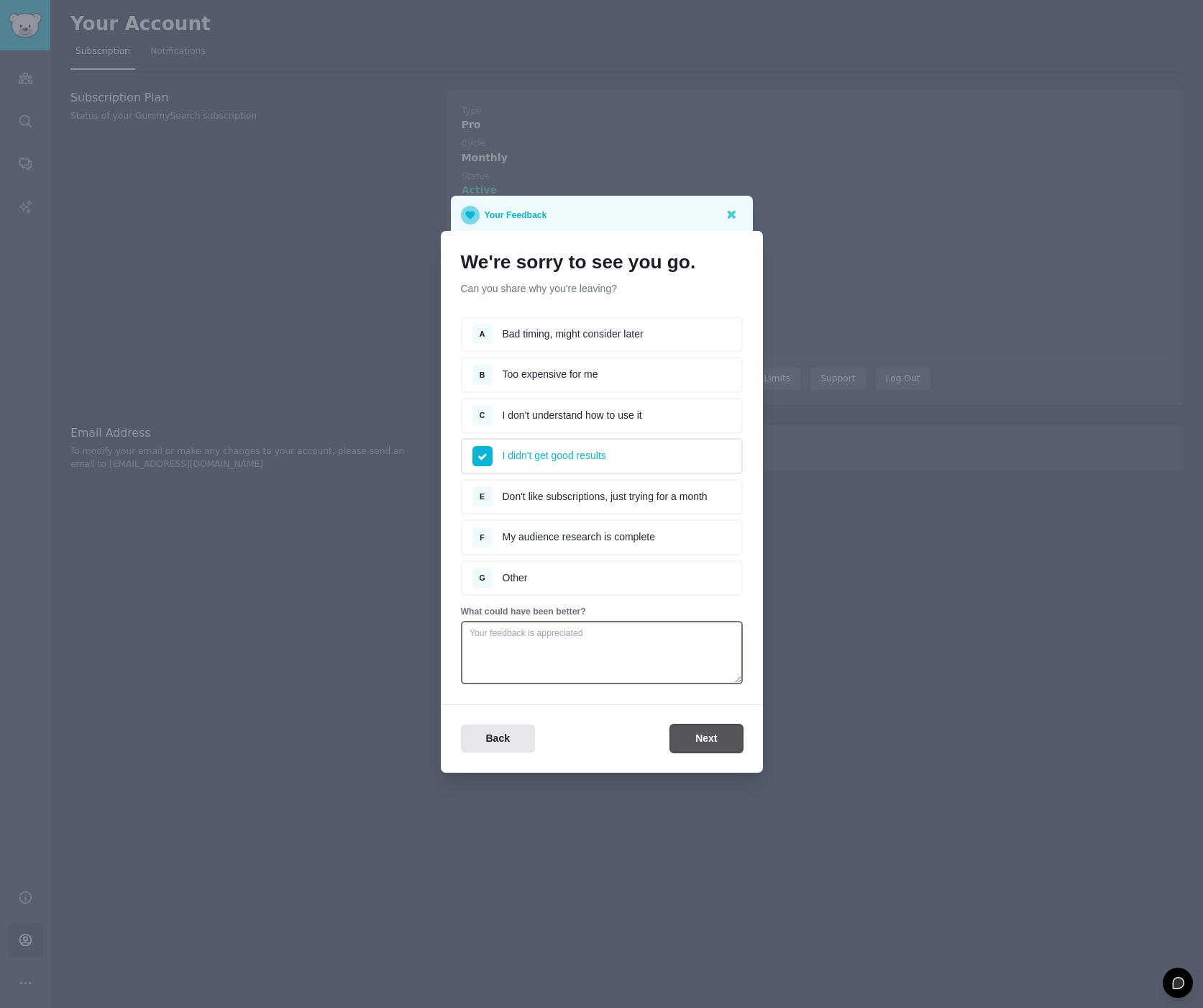
click at [696, 741] on button "Next" at bounding box center [707, 738] width 72 height 28
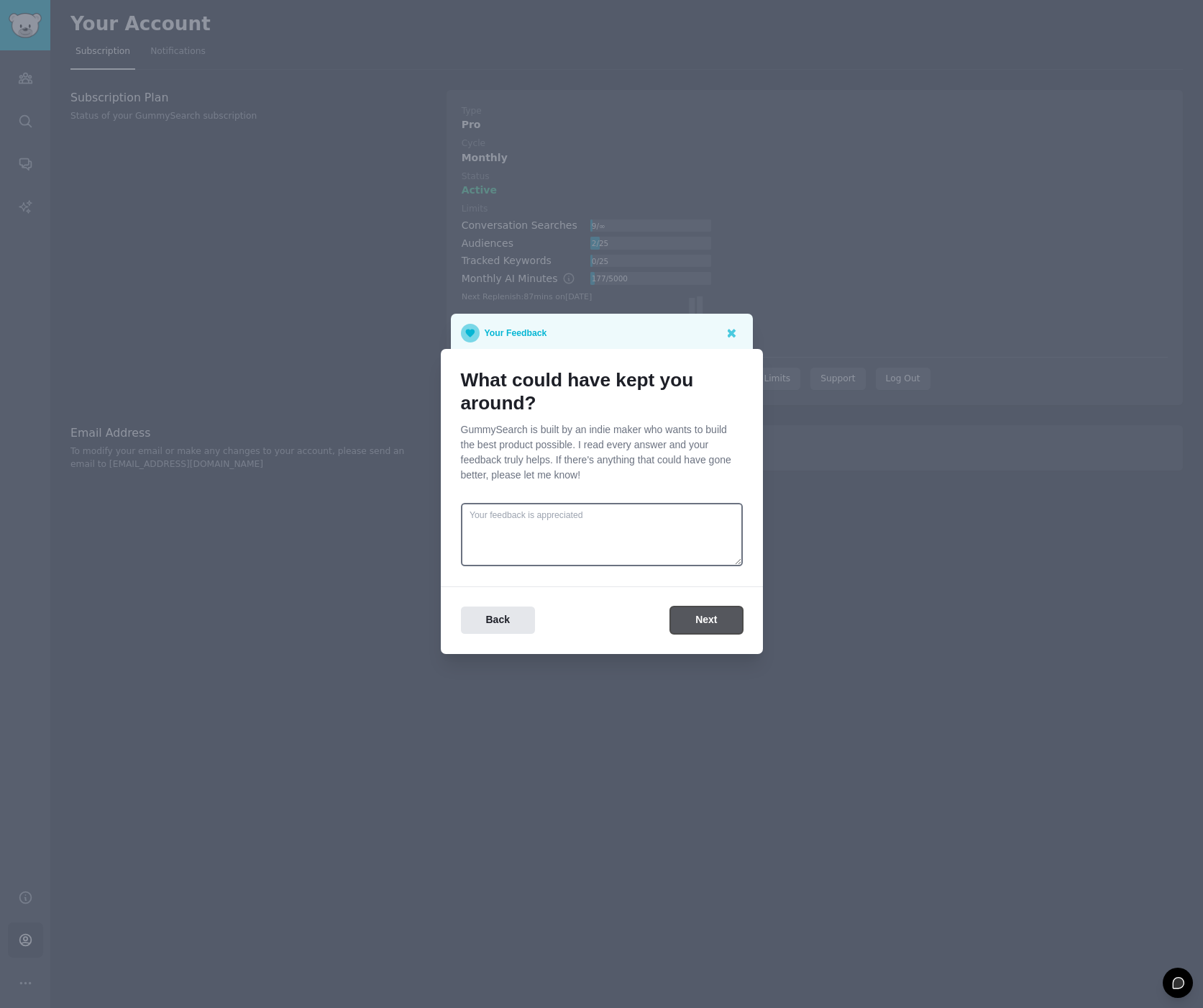
click at [718, 621] on button "Next" at bounding box center [707, 621] width 72 height 28
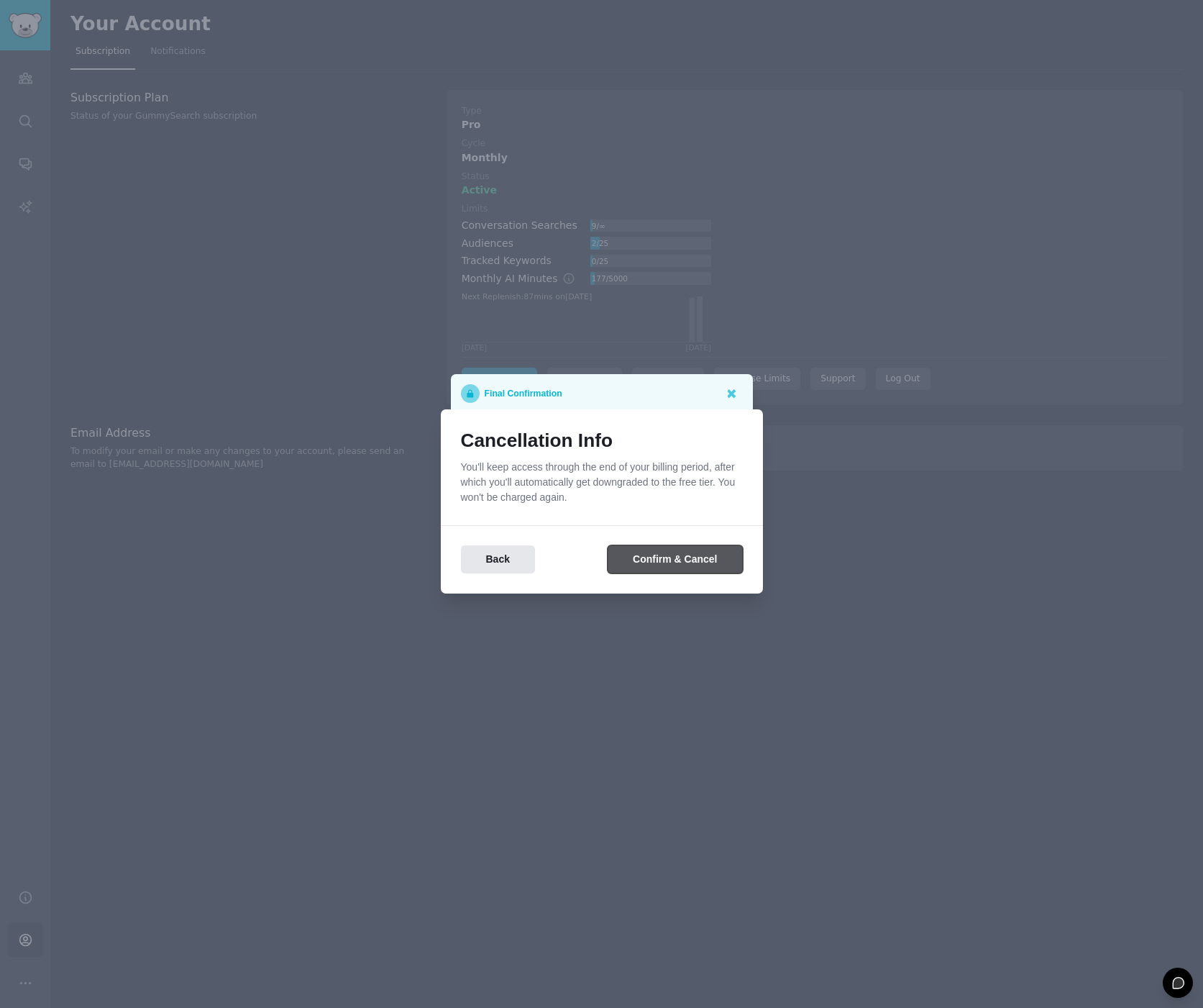
click at [654, 556] on button "Confirm & Cancel" at bounding box center [674, 559] width 134 height 28
